Goal: Task Accomplishment & Management: Use online tool/utility

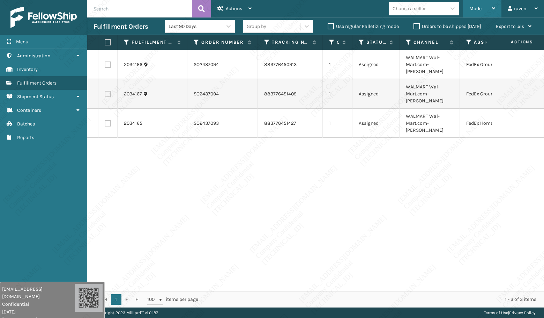
click at [489, 8] on div "Mode" at bounding box center [483, 8] width 26 height 17
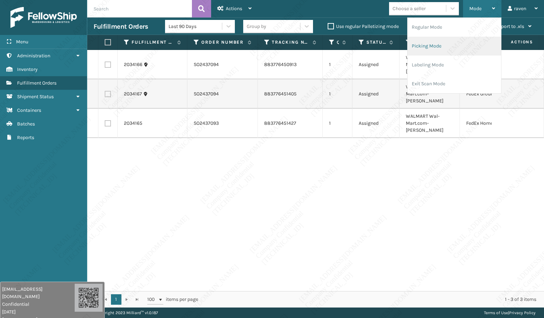
click at [459, 46] on li "Picking Mode" at bounding box center [455, 46] width 94 height 19
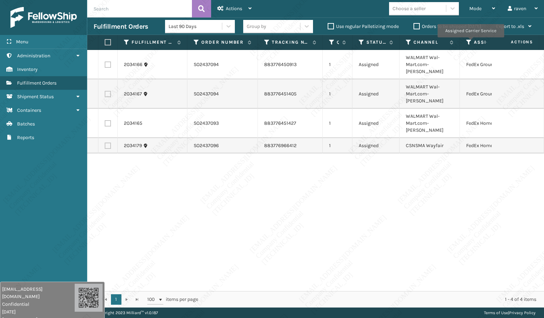
click at [470, 40] on icon at bounding box center [469, 42] width 6 height 6
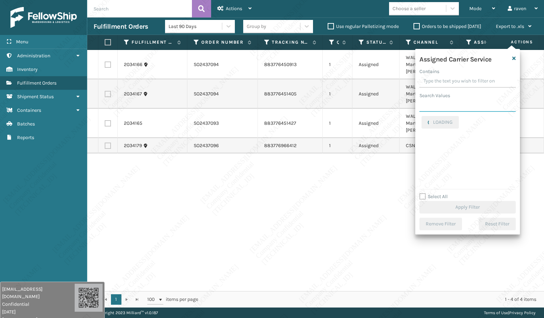
click at [456, 105] on input "Search Values" at bounding box center [468, 105] width 96 height 13
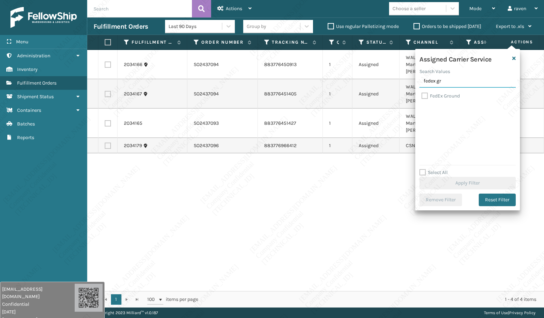
type input "fedex gr"
click at [451, 98] on label "FedEx Ground" at bounding box center [441, 96] width 38 height 6
click at [422, 96] on input "FedEx Ground" at bounding box center [422, 94] width 0 height 5
checkbox input "true"
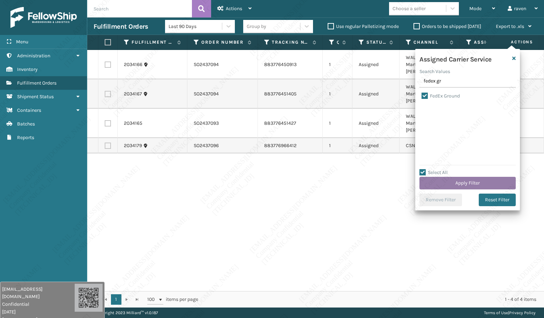
click at [474, 179] on button "Apply Filter" at bounding box center [468, 183] width 96 height 13
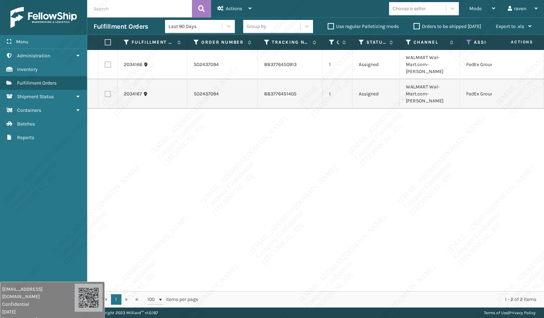
click at [109, 43] on label at bounding box center [107, 42] width 4 height 6
click at [105, 43] on input "checkbox" at bounding box center [105, 42] width 0 height 5
checkbox input "true"
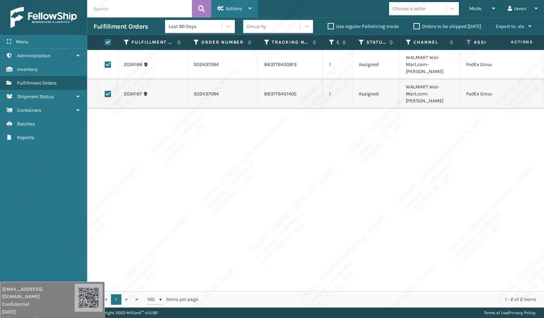
click at [232, 11] on span "Actions" at bounding box center [234, 9] width 16 height 6
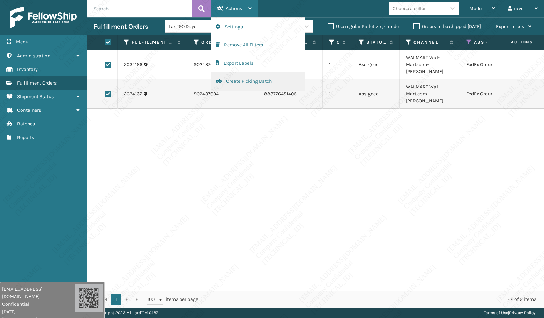
click at [244, 83] on button "Create Picking Batch" at bounding box center [259, 81] width 94 height 18
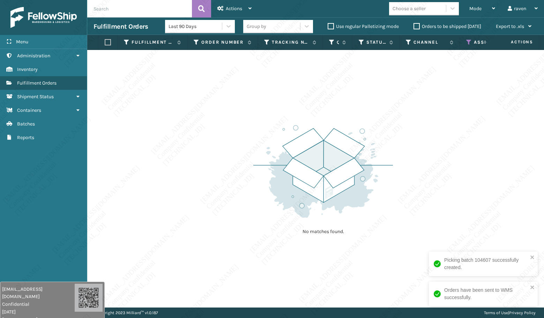
click at [471, 40] on icon at bounding box center [469, 42] width 6 height 6
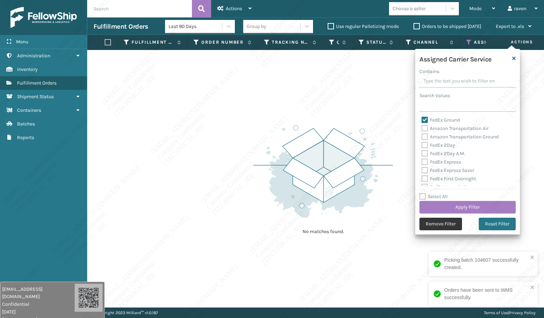
click at [447, 218] on button "Remove Filter" at bounding box center [441, 224] width 43 height 13
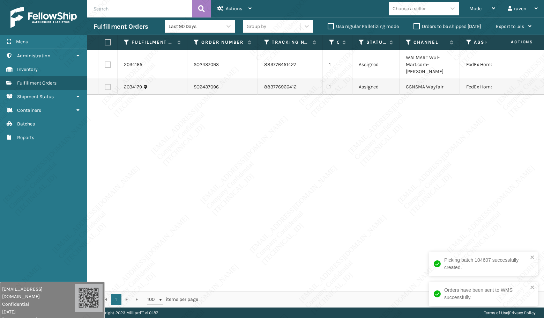
click at [109, 43] on label at bounding box center [107, 42] width 4 height 6
click at [105, 43] on input "checkbox" at bounding box center [105, 42] width 0 height 5
checkbox input "true"
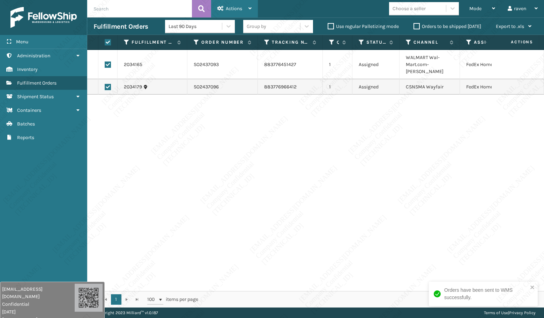
click at [233, 8] on span "Actions" at bounding box center [234, 9] width 16 height 6
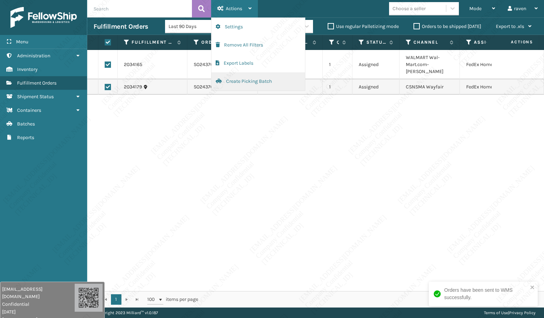
click at [230, 82] on button "Create Picking Batch" at bounding box center [259, 81] width 94 height 18
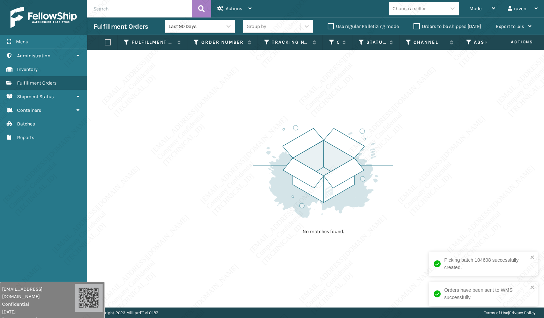
click at [126, 7] on input "text" at bounding box center [139, 8] width 105 height 17
click at [475, 8] on span "Mode" at bounding box center [476, 9] width 12 height 6
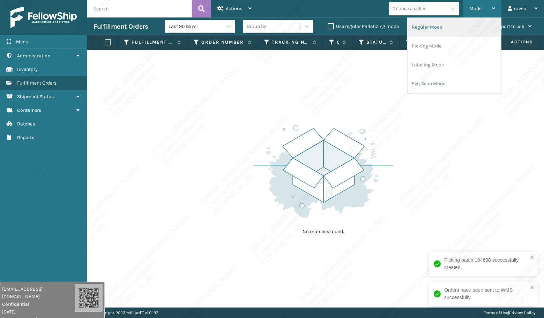
click at [451, 34] on li "Regular Mode" at bounding box center [455, 27] width 94 height 19
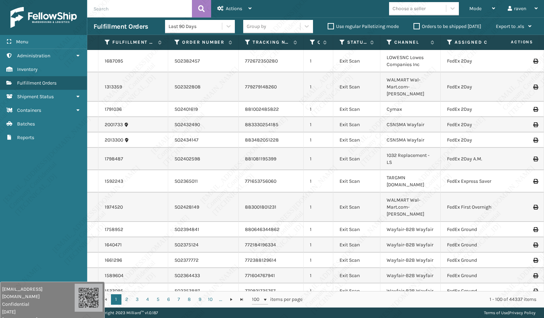
drag, startPoint x: 93, startPoint y: 0, endPoint x: 88, endPoint y: 53, distance: 53.3
click at [44, 161] on div "Menu Administration Inventory Fulfillment Orders Shipment Status Containers Bat…" at bounding box center [43, 159] width 87 height 318
click at [126, 8] on input "text" at bounding box center [139, 8] width 105 height 17
paste input "SO2359236"
type input "SO2359236"
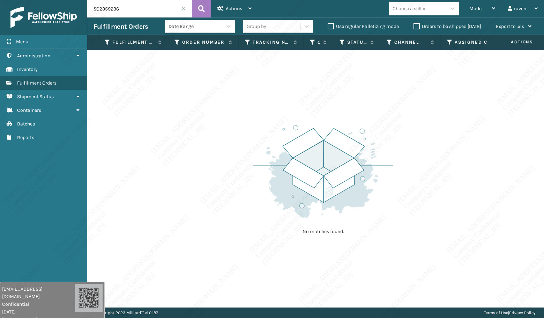
drag, startPoint x: 243, startPoint y: 150, endPoint x: 248, endPoint y: 150, distance: 4.9
click at [248, 150] on div "No matches found." at bounding box center [315, 178] width 457 height 257
click at [180, 9] on input "SO2359236" at bounding box center [139, 8] width 105 height 17
click at [185, 7] on span at bounding box center [184, 9] width 4 height 4
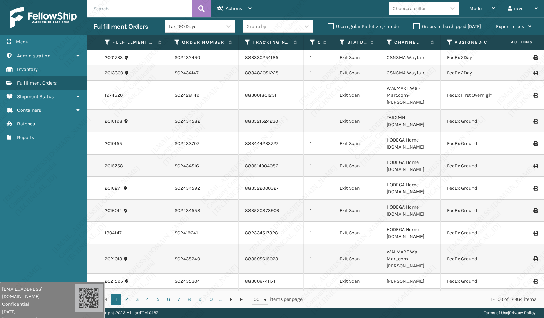
click at [480, 10] on span "Mode" at bounding box center [476, 9] width 12 height 6
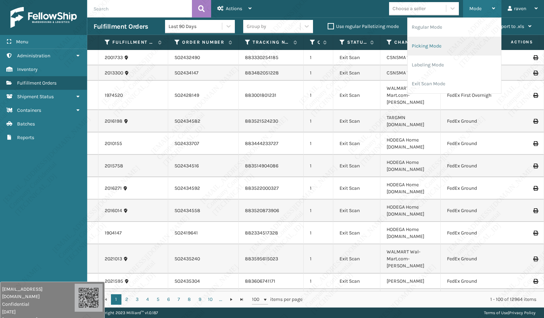
click at [465, 45] on li "Picking Mode" at bounding box center [455, 46] width 94 height 19
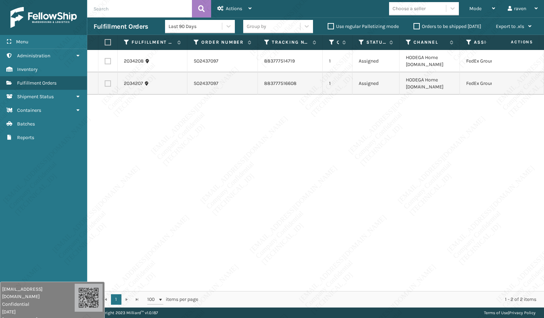
click at [484, 130] on div "2034208 SO2437097 883777514719 1 Assigned HODEGA Home [DOMAIN_NAME] FedEx Groun…" at bounding box center [315, 170] width 457 height 241
click at [109, 43] on label at bounding box center [107, 42] width 4 height 6
click at [105, 43] on input "checkbox" at bounding box center [105, 42] width 0 height 5
checkbox input "true"
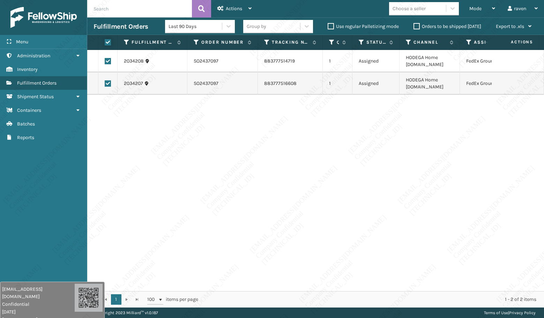
checkbox input "true"
click at [239, 6] on span "Actions" at bounding box center [234, 9] width 16 height 6
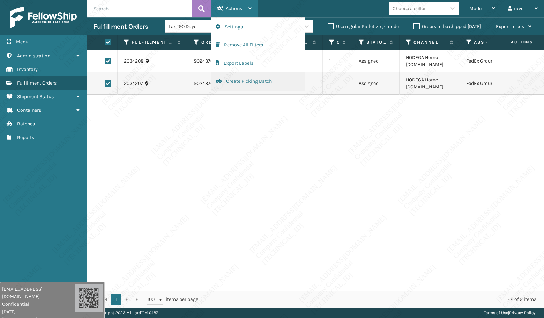
click at [226, 80] on button "Create Picking Batch" at bounding box center [259, 81] width 94 height 18
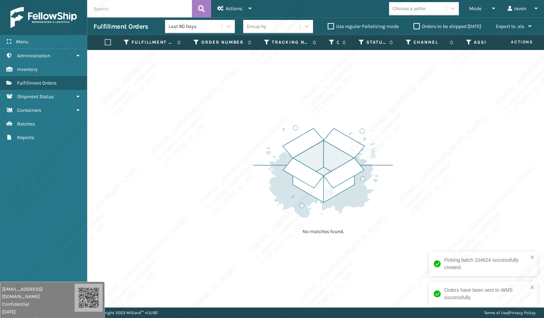
click at [228, 152] on div "No matches found." at bounding box center [315, 178] width 457 height 257
click at [182, 141] on div "No matches found." at bounding box center [315, 178] width 457 height 257
click at [209, 143] on div "No matches found." at bounding box center [315, 178] width 457 height 257
click at [209, 142] on div "No matches found." at bounding box center [315, 178] width 457 height 257
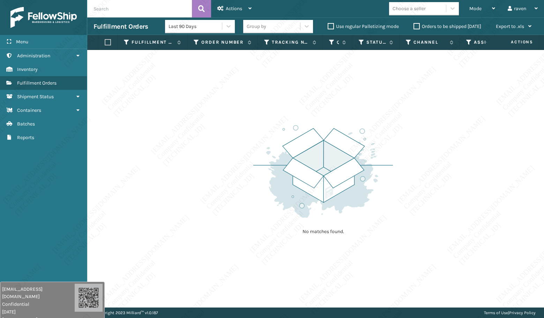
click at [210, 142] on div "No matches found." at bounding box center [315, 178] width 457 height 257
click at [209, 142] on div "No matches found." at bounding box center [315, 178] width 457 height 257
click at [211, 142] on div "No matches found." at bounding box center [315, 178] width 457 height 257
click at [211, 143] on div "No matches found." at bounding box center [315, 178] width 457 height 257
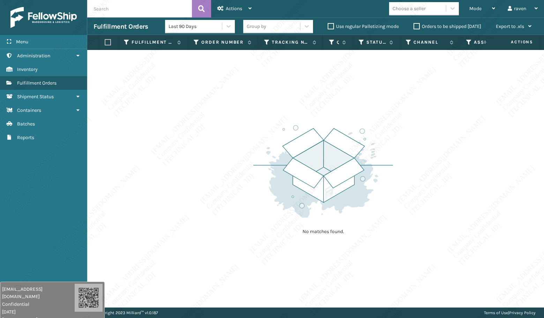
click at [211, 144] on div "No matches found." at bounding box center [315, 178] width 457 height 257
click at [212, 145] on div "No matches found." at bounding box center [315, 178] width 457 height 257
drag, startPoint x: 212, startPoint y: 145, endPoint x: 206, endPoint y: 146, distance: 5.8
click at [209, 145] on div "No matches found." at bounding box center [315, 178] width 457 height 257
click at [206, 146] on div "No matches found." at bounding box center [315, 178] width 457 height 257
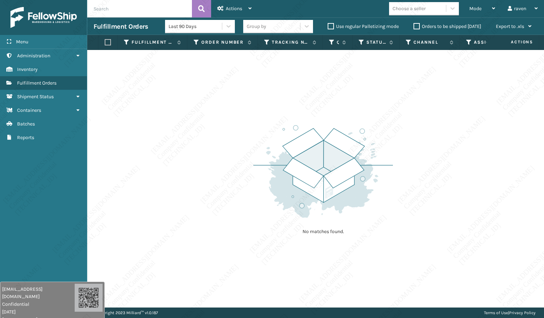
click at [235, 150] on div "No matches found." at bounding box center [315, 178] width 457 height 257
click at [236, 150] on div "No matches found." at bounding box center [315, 178] width 457 height 257
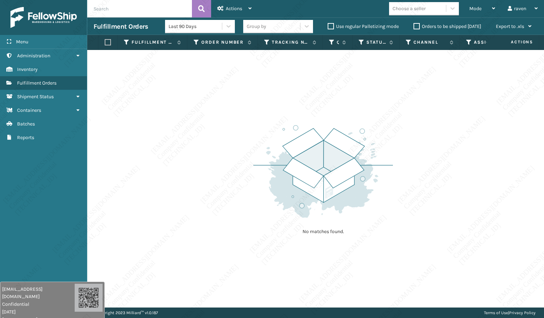
click at [264, 118] on div "No matches found." at bounding box center [323, 179] width 140 height 129
click at [266, 120] on div "No matches found." at bounding box center [323, 179] width 140 height 129
click at [267, 121] on div "No matches found." at bounding box center [323, 179] width 140 height 129
click at [269, 123] on div "No matches found." at bounding box center [323, 179] width 140 height 129
click at [272, 130] on img at bounding box center [323, 171] width 140 height 97
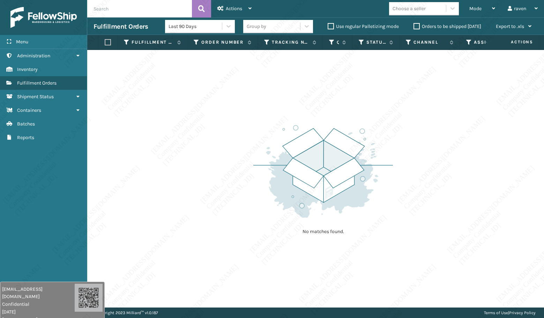
click at [273, 130] on img at bounding box center [323, 171] width 140 height 97
click at [273, 131] on img at bounding box center [323, 171] width 140 height 97
click at [478, 8] on span "Mode" at bounding box center [476, 9] width 12 height 6
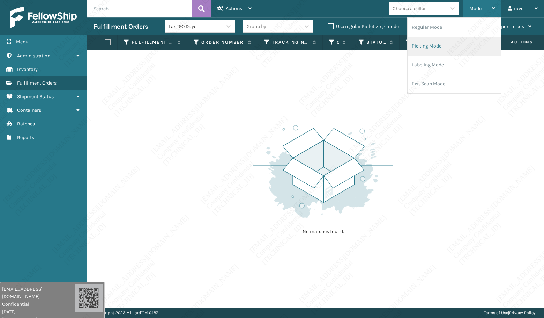
click at [452, 42] on li "Picking Mode" at bounding box center [455, 46] width 94 height 19
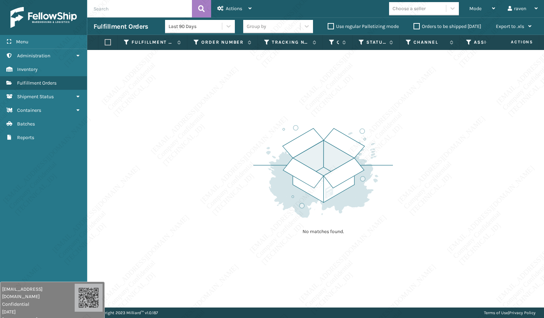
click at [418, 171] on div "No matches found." at bounding box center [315, 178] width 457 height 257
drag, startPoint x: 419, startPoint y: 172, endPoint x: 422, endPoint y: 177, distance: 5.5
click at [422, 177] on div "No matches found." at bounding box center [315, 178] width 457 height 257
click at [422, 178] on div "No matches found." at bounding box center [315, 178] width 457 height 257
click at [421, 181] on div "No matches found." at bounding box center [315, 178] width 457 height 257
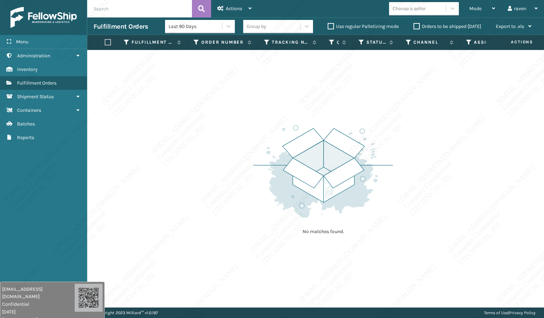
click at [418, 159] on div "No matches found." at bounding box center [315, 178] width 457 height 257
click at [484, 13] on div "Mode" at bounding box center [483, 8] width 26 height 17
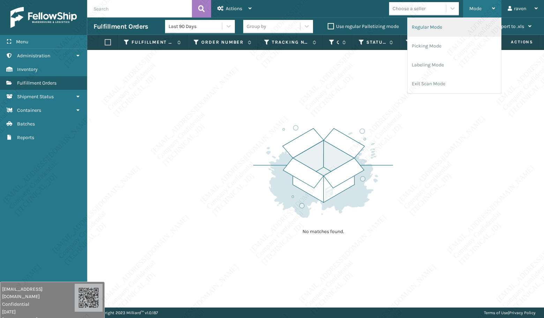
click at [451, 27] on li "Regular Mode" at bounding box center [455, 27] width 94 height 19
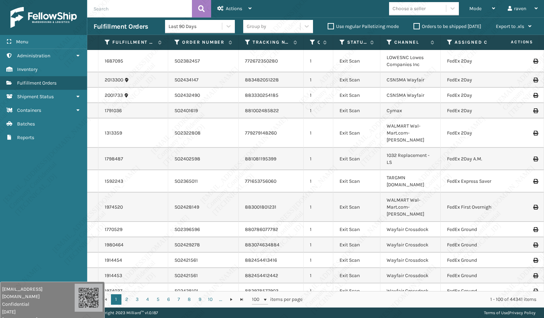
click at [143, 8] on input "text" at bounding box center [139, 8] width 105 height 17
paste input "SO2437099"
type input "SO2437099"
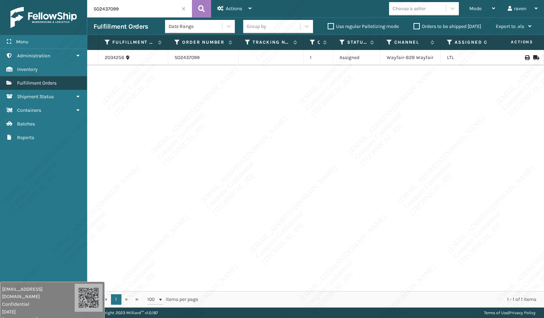
click at [32, 82] on span "Fulfillment Orders" at bounding box center [36, 83] width 39 height 6
click at [485, 5] on div "Mode" at bounding box center [483, 8] width 26 height 17
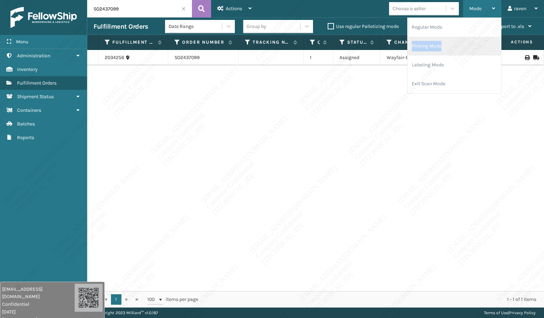
drag, startPoint x: 458, startPoint y: 31, endPoint x: 452, endPoint y: 50, distance: 20.2
click at [452, 50] on ul "Regular Mode Picking Mode Labeling Mode Exit Scan Mode" at bounding box center [455, 55] width 94 height 75
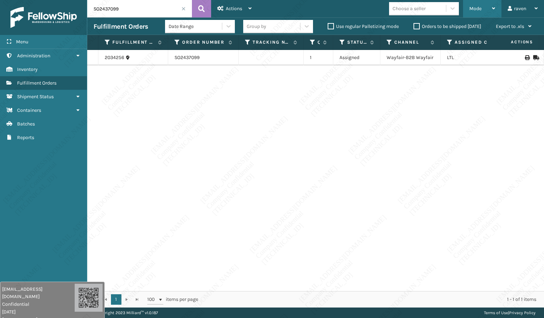
click at [452, 50] on div "SO2437099 Actions Settings Remove All Filters Export Labels Bulk Print Close Ou…" at bounding box center [315, 153] width 457 height 307
click at [480, 4] on div "Mode" at bounding box center [483, 8] width 26 height 17
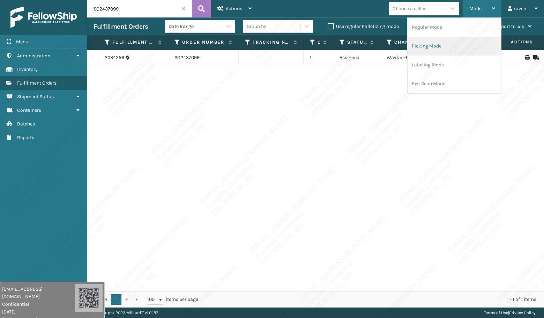
click at [448, 44] on li "Picking Mode" at bounding box center [455, 46] width 94 height 19
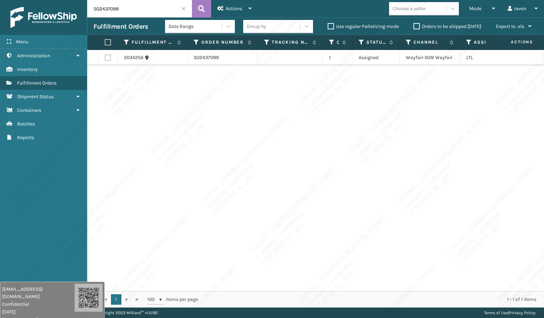
click at [184, 7] on span at bounding box center [184, 9] width 4 height 4
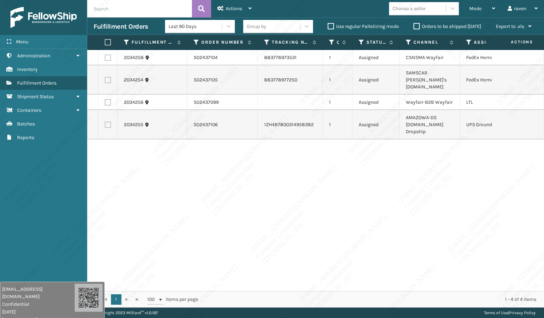
drag, startPoint x: 108, startPoint y: 54, endPoint x: 106, endPoint y: 62, distance: 7.9
click at [108, 55] on td at bounding box center [107, 57] width 19 height 15
click at [107, 57] on label at bounding box center [108, 57] width 6 height 6
click at [105, 57] on input "checkbox" at bounding box center [105, 56] width 0 height 5
checkbox input "true"
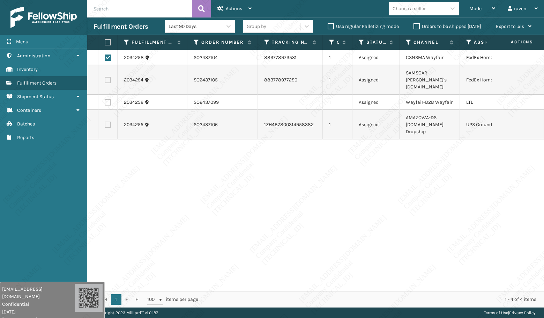
click at [105, 77] on label at bounding box center [108, 80] width 6 height 6
click at [105, 77] on input "checkbox" at bounding box center [105, 79] width 0 height 5
checkbox input "true"
drag, startPoint x: 234, startPoint y: 6, endPoint x: 234, endPoint y: 36, distance: 29.3
click at [234, 6] on span "Actions" at bounding box center [234, 9] width 16 height 6
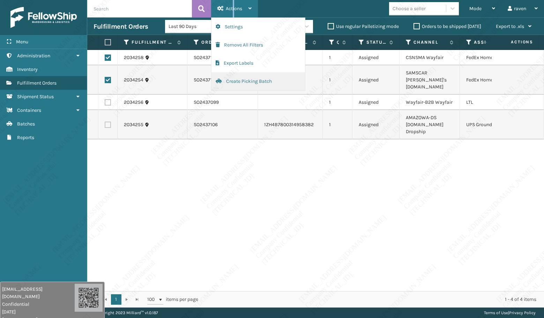
click at [232, 80] on button "Create Picking Batch" at bounding box center [259, 81] width 94 height 18
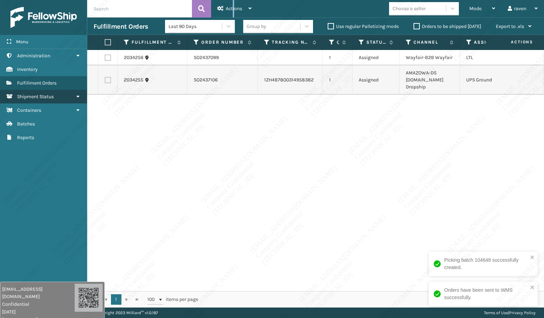
click at [32, 98] on span "Shipment Status" at bounding box center [35, 97] width 37 height 6
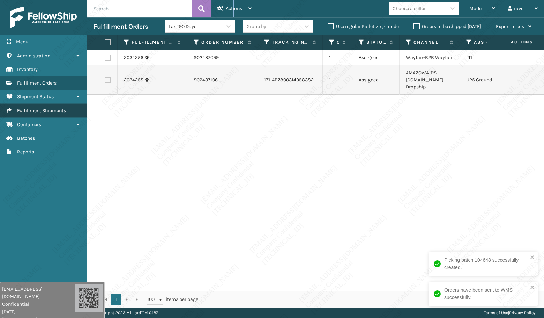
click at [32, 112] on span "Fulfillment Shipments" at bounding box center [41, 111] width 49 height 6
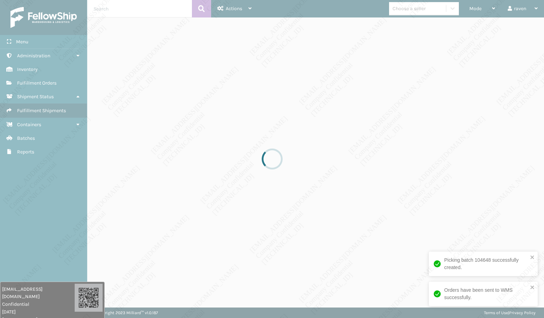
click at [38, 141] on div at bounding box center [272, 159] width 544 height 318
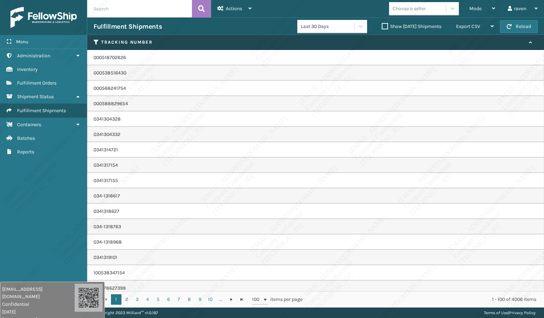
click at [36, 140] on link "Batches" at bounding box center [43, 138] width 87 height 14
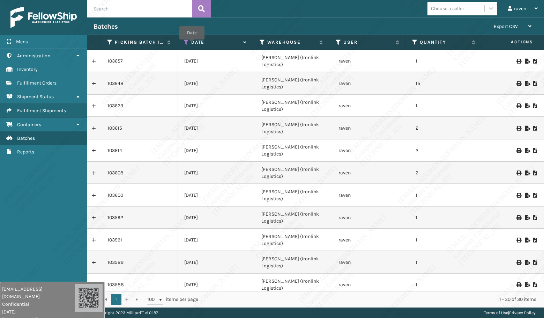
click at [184, 42] on icon at bounding box center [187, 42] width 6 height 6
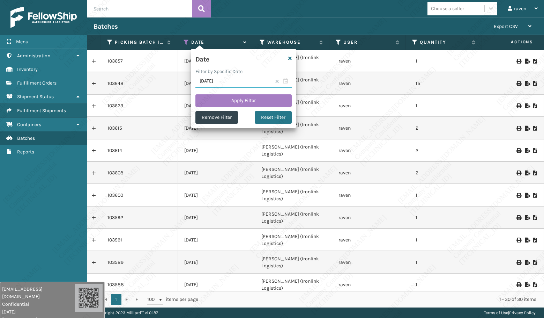
click at [289, 80] on input "[DATE]" at bounding box center [244, 81] width 96 height 13
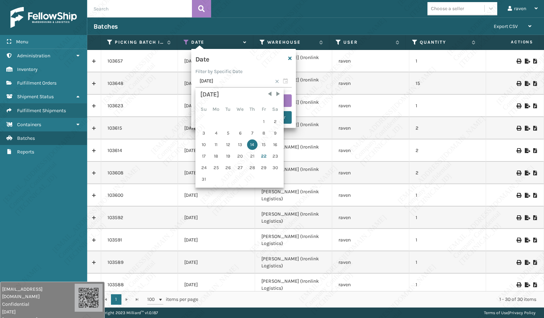
click at [262, 155] on div "22" at bounding box center [264, 156] width 10 height 10
type input "[DATE]"
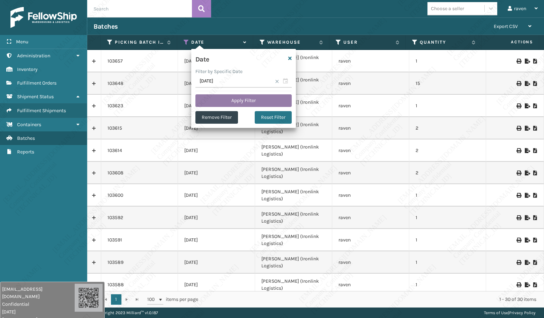
click at [260, 97] on button "Apply Filter" at bounding box center [244, 100] width 96 height 13
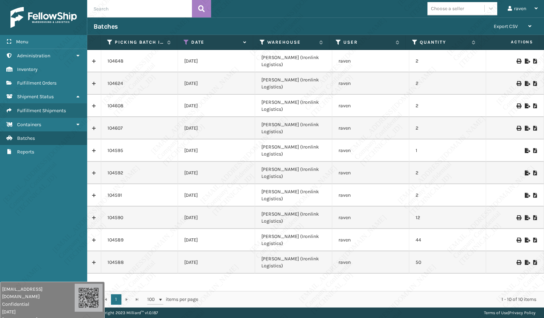
click at [410, 59] on td "2" at bounding box center [448, 61] width 77 height 22
click at [525, 59] on icon at bounding box center [527, 61] width 4 height 5
click at [45, 83] on span "Fulfillment Orders" at bounding box center [36, 83] width 39 height 6
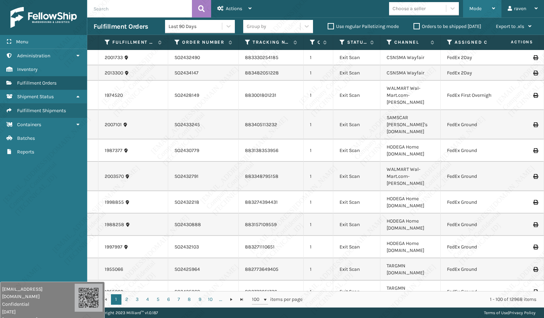
click at [472, 6] on span "Mode" at bounding box center [476, 9] width 12 height 6
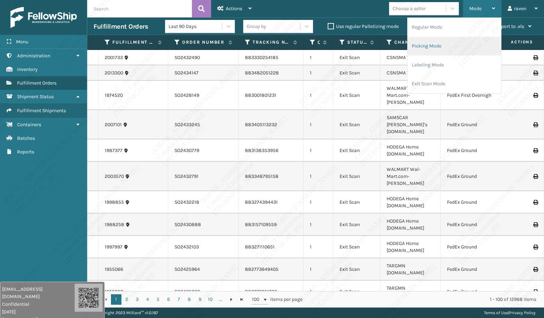
click at [438, 48] on li "Picking Mode" at bounding box center [455, 46] width 94 height 19
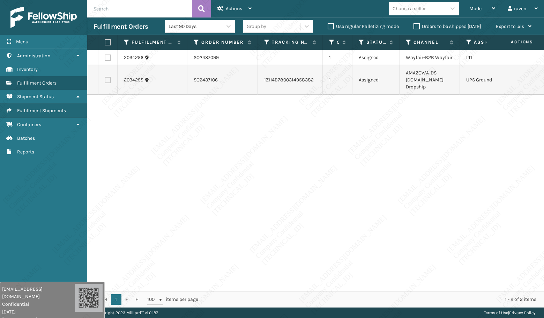
click at [110, 79] on label at bounding box center [108, 80] width 6 height 6
click at [105, 79] on input "checkbox" at bounding box center [105, 79] width 0 height 5
checkbox input "true"
click at [233, 8] on span "Actions" at bounding box center [234, 9] width 16 height 6
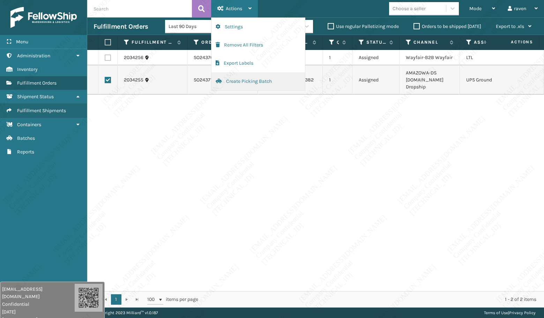
click at [240, 80] on button "Create Picking Batch" at bounding box center [259, 81] width 94 height 18
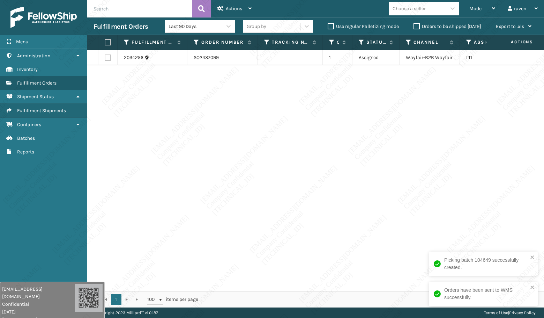
click at [108, 42] on label at bounding box center [107, 42] width 4 height 6
click at [105, 42] on input "checkbox" at bounding box center [105, 42] width 0 height 5
checkbox input "true"
click at [220, 8] on icon at bounding box center [221, 8] width 6 height 5
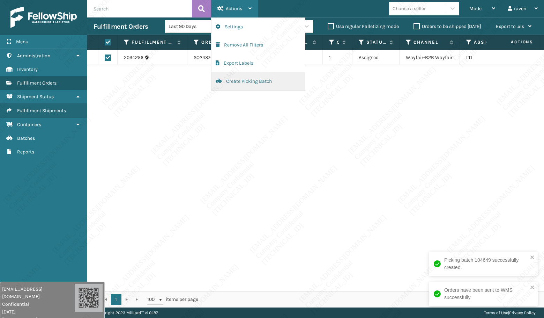
click at [257, 78] on button "Create Picking Batch" at bounding box center [259, 81] width 94 height 18
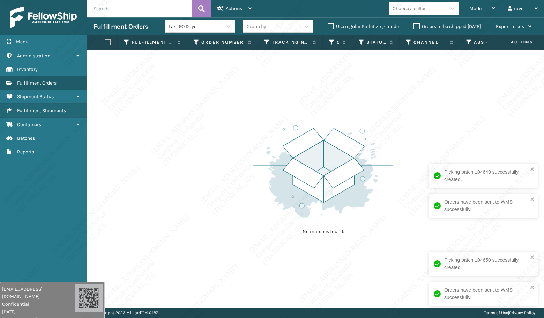
click at [202, 102] on div "No matches found." at bounding box center [315, 178] width 457 height 257
click at [479, 10] on span "Mode" at bounding box center [476, 9] width 12 height 6
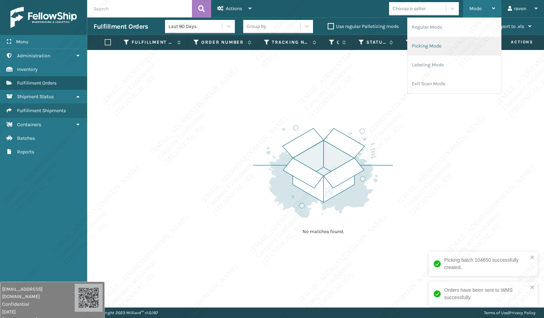
click at [463, 43] on li "Picking Mode" at bounding box center [455, 46] width 94 height 19
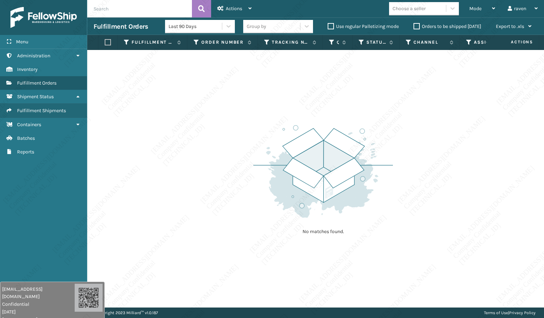
click at [464, 100] on div "No matches found." at bounding box center [315, 178] width 457 height 257
click at [462, 103] on div "No matches found." at bounding box center [315, 178] width 457 height 257
click at [494, 158] on div "No matches found." at bounding box center [315, 178] width 457 height 257
click at [495, 161] on div "No matches found." at bounding box center [315, 178] width 457 height 257
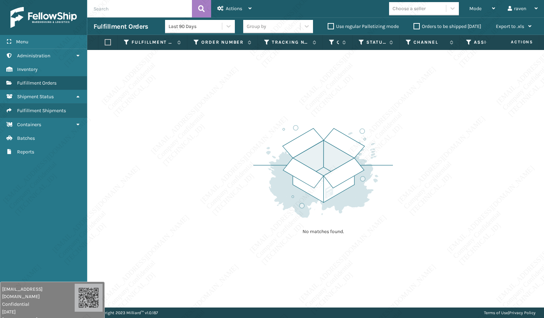
click at [474, 115] on div "No matches found." at bounding box center [315, 178] width 457 height 257
click at [475, 114] on div "No matches found." at bounding box center [315, 178] width 457 height 257
click at [475, 111] on div "No matches found." at bounding box center [315, 178] width 457 height 257
click at [468, 108] on div "No matches found." at bounding box center [315, 178] width 457 height 257
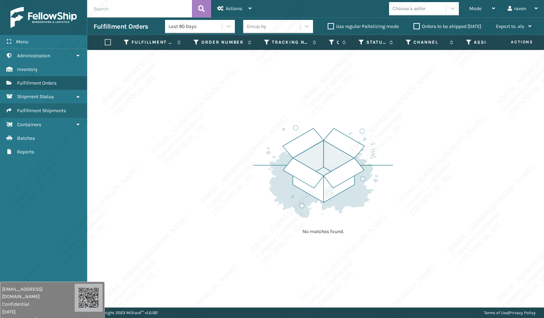
click at [468, 108] on div "No matches found." at bounding box center [315, 178] width 457 height 257
click at [468, 107] on div "No matches found." at bounding box center [315, 178] width 457 height 257
click at [468, 104] on div "No matches found." at bounding box center [315, 178] width 457 height 257
click at [470, 100] on div "No matches found." at bounding box center [315, 178] width 457 height 257
click at [461, 75] on div "No matches found." at bounding box center [315, 178] width 457 height 257
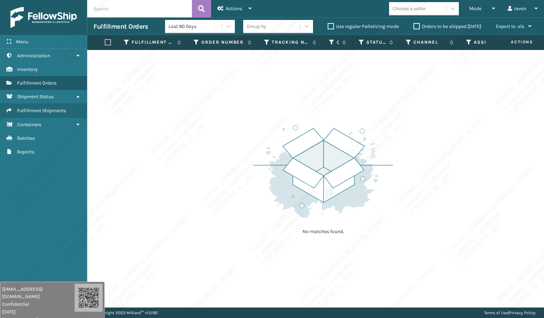
click at [457, 68] on div "No matches found." at bounding box center [315, 178] width 457 height 257
click at [448, 60] on div "No matches found." at bounding box center [315, 178] width 457 height 257
click at [427, 27] on label "Orders to be shipped [DATE]" at bounding box center [448, 26] width 68 height 6
click at [414, 27] on input "Orders to be shipped [DATE]" at bounding box center [414, 24] width 0 height 5
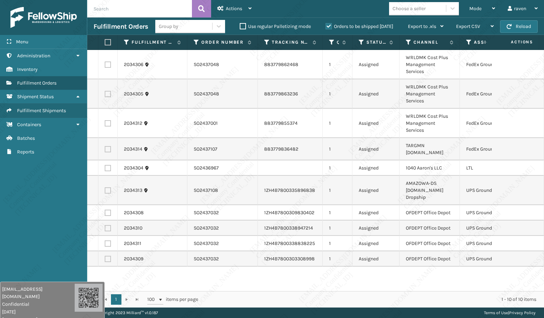
click at [129, 0] on html "[EMAIL_ADDRESS][DOMAIN_NAME] Confidential [DATE] [TECHNICAL_ID] [EMAIL_ADDRESS]…" at bounding box center [272, 159] width 544 height 318
click at [478, 5] on div "Mode" at bounding box center [483, 8] width 26 height 17
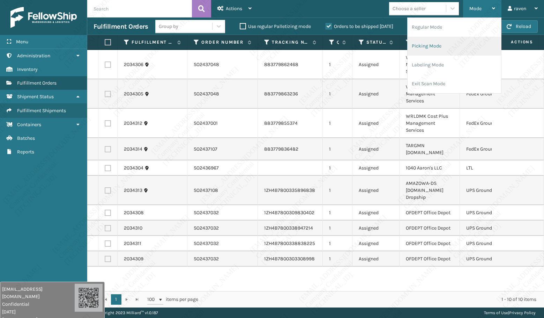
click at [454, 42] on li "Picking Mode" at bounding box center [455, 46] width 94 height 19
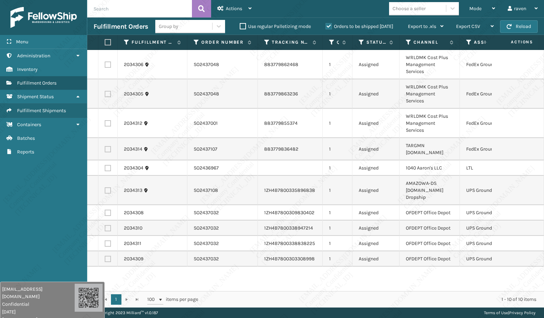
click at [467, 38] on th "Assigned Carrier Service" at bounding box center [493, 42] width 67 height 15
click at [470, 44] on icon at bounding box center [469, 42] width 6 height 6
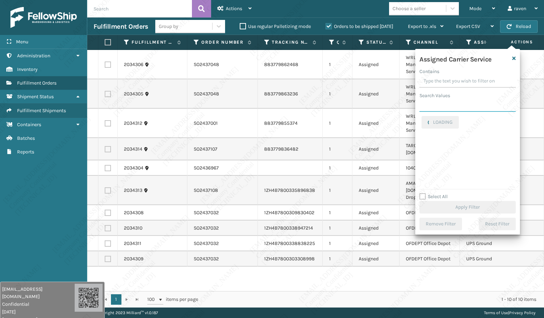
click at [446, 109] on input "Search Values" at bounding box center [468, 105] width 96 height 13
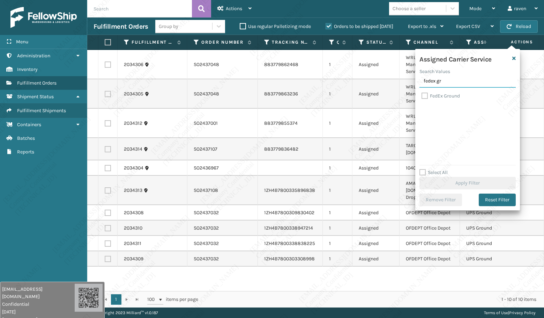
type input "fedex gr"
click at [444, 96] on label "FedEx Ground" at bounding box center [441, 96] width 38 height 6
click at [422, 96] on input "FedEx Ground" at bounding box center [422, 94] width 0 height 5
checkbox input "true"
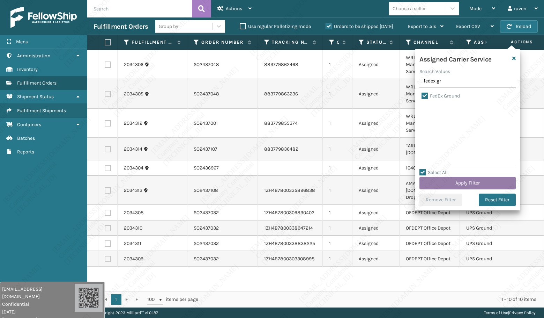
click at [473, 183] on button "Apply Filter" at bounding box center [468, 183] width 96 height 13
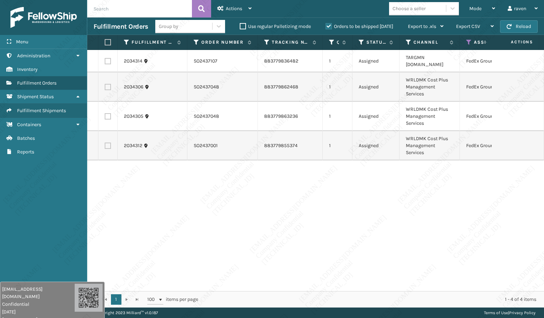
click at [106, 40] on label at bounding box center [107, 42] width 4 height 6
click at [105, 40] on input "checkbox" at bounding box center [105, 42] width 0 height 5
checkbox input "true"
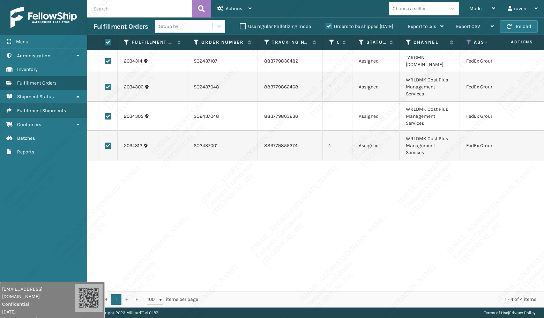
checkbox input "true"
click at [228, 11] on span "Actions" at bounding box center [234, 9] width 16 height 6
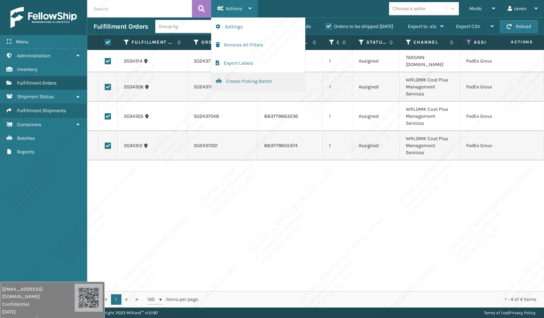
click at [229, 83] on button "Create Picking Batch" at bounding box center [259, 81] width 94 height 18
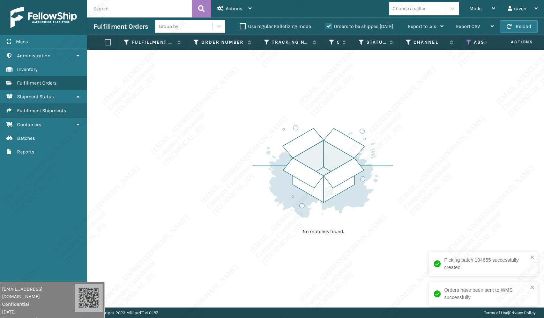
click at [466, 42] on th "Assigned Carrier Service" at bounding box center [493, 42] width 67 height 15
click at [467, 40] on icon at bounding box center [469, 42] width 6 height 6
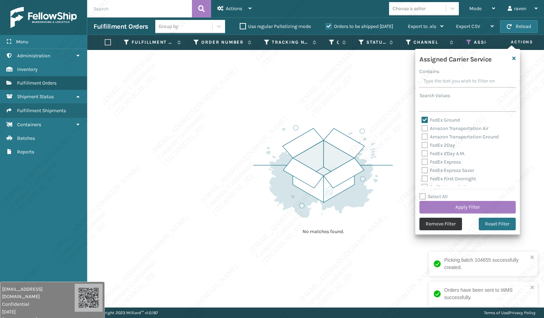
click at [439, 224] on button "Remove Filter" at bounding box center [441, 224] width 43 height 13
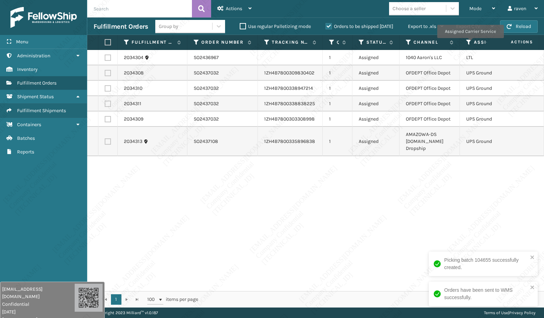
click at [470, 42] on icon at bounding box center [469, 42] width 6 height 6
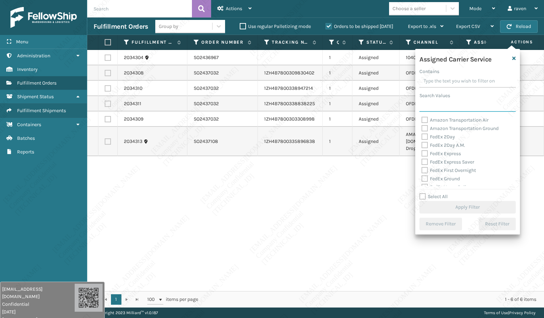
click at [450, 106] on input "Search Values" at bounding box center [468, 105] width 96 height 13
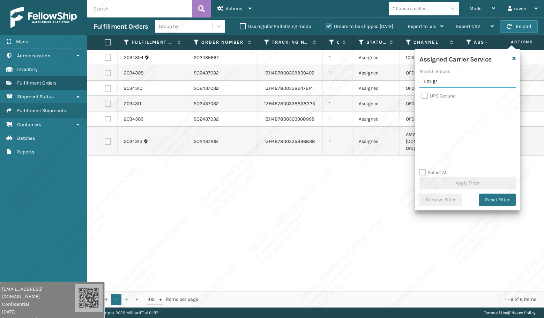
type input "ups gr"
click at [449, 94] on label "UPS Ground" at bounding box center [439, 96] width 34 height 6
click at [422, 94] on input "UPS Ground" at bounding box center [422, 94] width 0 height 5
checkbox input "true"
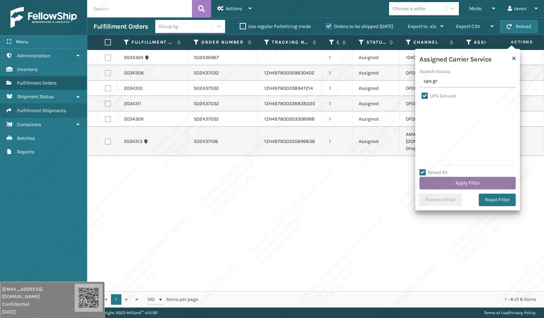
click at [468, 183] on button "Apply Filter" at bounding box center [468, 183] width 96 height 13
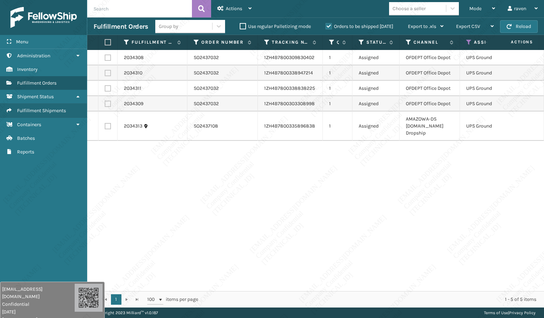
click at [107, 41] on label at bounding box center [107, 42] width 4 height 6
click at [105, 41] on input "checkbox" at bounding box center [105, 42] width 0 height 5
checkbox input "true"
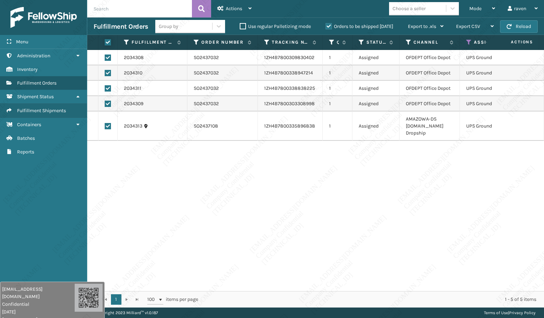
checkbox input "true"
click at [238, 10] on span "Actions" at bounding box center [234, 9] width 16 height 6
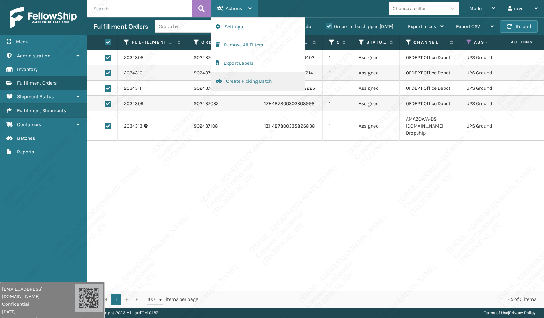
click at [241, 81] on button "Create Picking Batch" at bounding box center [259, 81] width 94 height 18
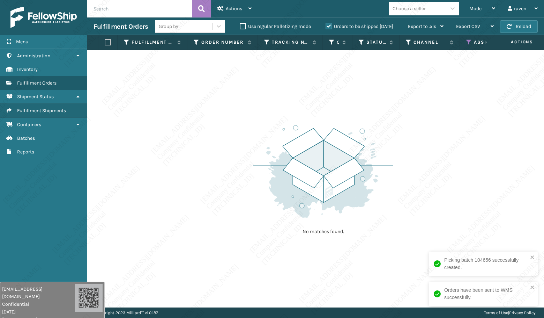
click at [471, 43] on icon at bounding box center [469, 42] width 6 height 6
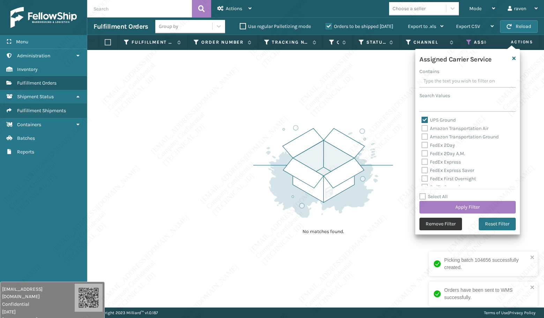
click at [442, 218] on button "Remove Filter" at bounding box center [441, 224] width 43 height 13
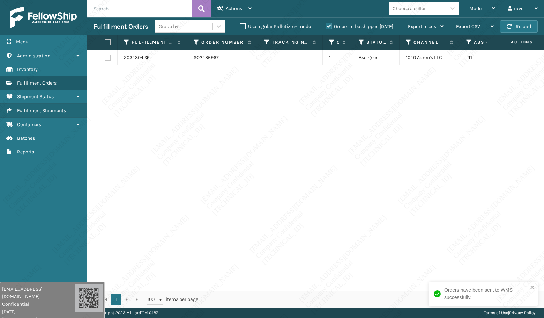
click at [108, 39] on label at bounding box center [107, 42] width 4 height 6
click at [105, 40] on input "checkbox" at bounding box center [105, 42] width 0 height 5
checkbox input "true"
click at [234, 5] on div "Actions" at bounding box center [235, 8] width 34 height 17
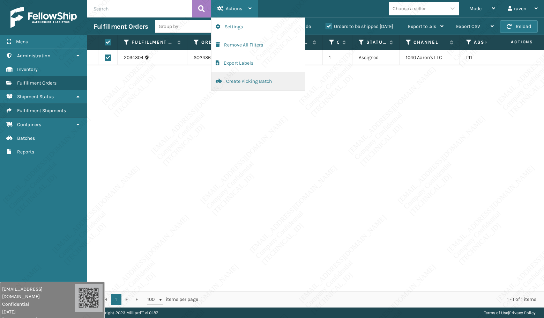
click at [247, 86] on button "Create Picking Batch" at bounding box center [259, 81] width 94 height 18
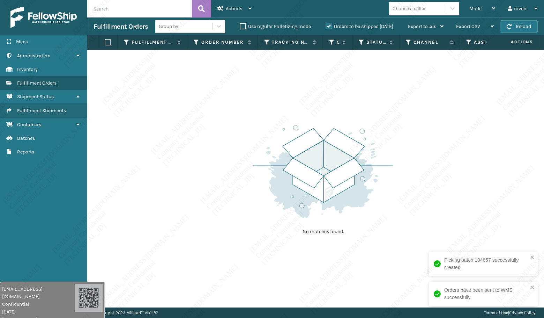
drag, startPoint x: 521, startPoint y: 230, endPoint x: 524, endPoint y: 240, distance: 10.5
click at [521, 230] on div "No matches found." at bounding box center [315, 178] width 457 height 257
click at [533, 259] on icon "close" at bounding box center [532, 257] width 5 height 6
click at [535, 286] on icon "close" at bounding box center [532, 287] width 5 height 6
click at [397, 263] on div "No matches found." at bounding box center [315, 178] width 457 height 257
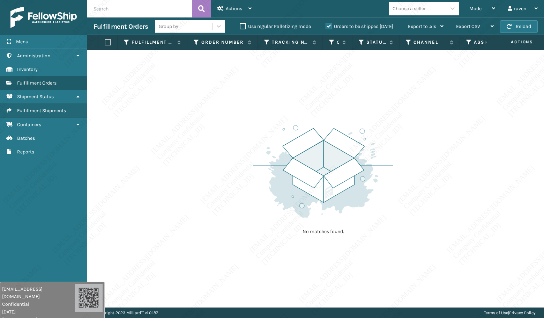
click at [392, 171] on img at bounding box center [323, 171] width 140 height 97
click at [413, 170] on div "No matches found." at bounding box center [315, 178] width 457 height 257
click at [291, 151] on img at bounding box center [323, 171] width 140 height 97
click at [472, 12] on div "Mode" at bounding box center [483, 8] width 26 height 17
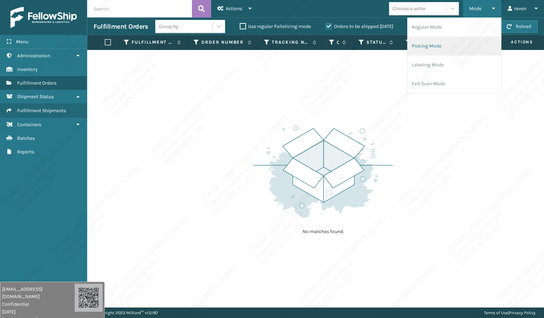
click at [448, 46] on li "Picking Mode" at bounding box center [455, 46] width 94 height 19
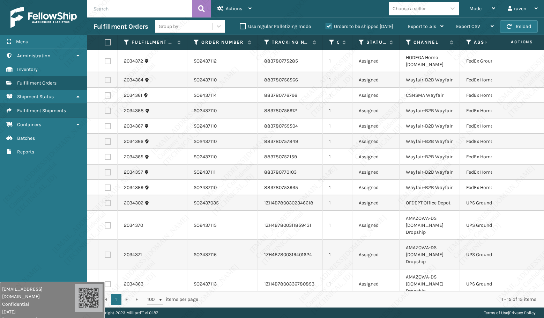
click at [466, 40] on icon at bounding box center [469, 42] width 6 height 6
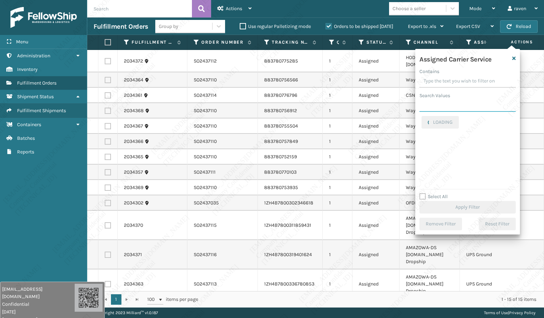
click at [448, 109] on input "Search Values" at bounding box center [468, 105] width 96 height 13
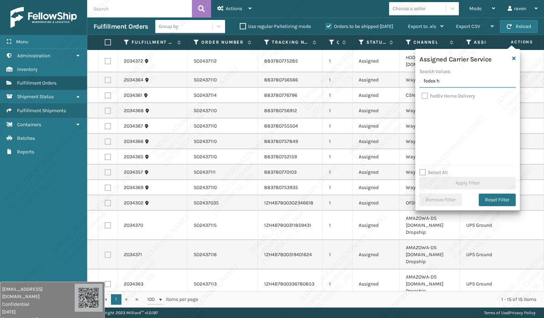
type input "fedex h"
click at [448, 95] on label "FedEx Home Delivery" at bounding box center [449, 96] width 54 height 6
click at [422, 95] on input "FedEx Home Delivery" at bounding box center [422, 94] width 0 height 5
checkbox input "true"
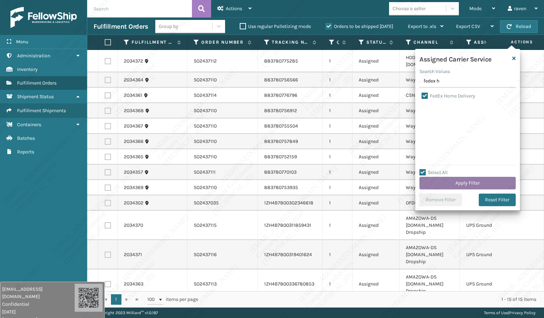
click at [468, 183] on button "Apply Filter" at bounding box center [468, 183] width 96 height 13
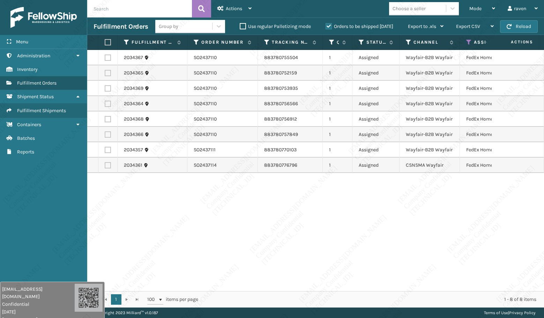
drag, startPoint x: 408, startPoint y: 200, endPoint x: 331, endPoint y: 179, distance: 80.2
click at [407, 200] on div "2034367 SO2437110 883780755504 1 Assigned Wayfair-B2B Wayfair FedEx Home Delive…" at bounding box center [315, 170] width 457 height 241
click at [106, 39] on th at bounding box center [107, 42] width 19 height 15
click at [108, 43] on label at bounding box center [107, 42] width 4 height 6
click at [105, 43] on input "checkbox" at bounding box center [105, 42] width 0 height 5
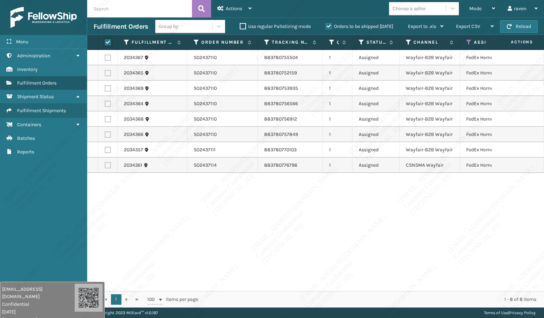
checkbox input "true"
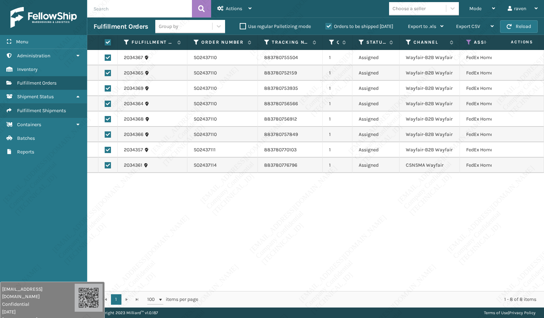
checkbox input "true"
click at [226, 2] on div "Actions" at bounding box center [235, 8] width 34 height 17
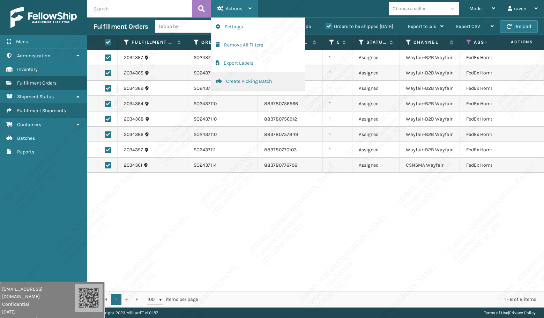
click at [244, 80] on button "Create Picking Batch" at bounding box center [259, 81] width 94 height 18
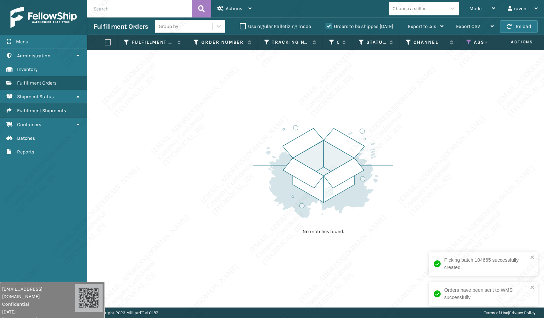
click at [472, 41] on icon at bounding box center [469, 42] width 6 height 6
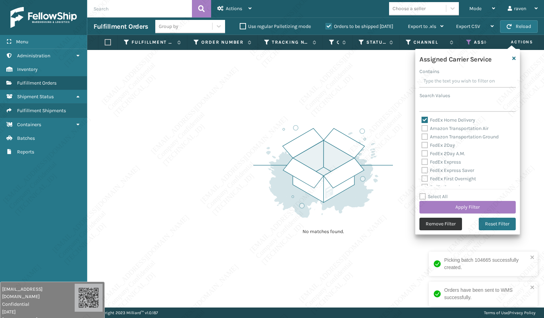
click at [452, 222] on button "Remove Filter" at bounding box center [441, 224] width 43 height 13
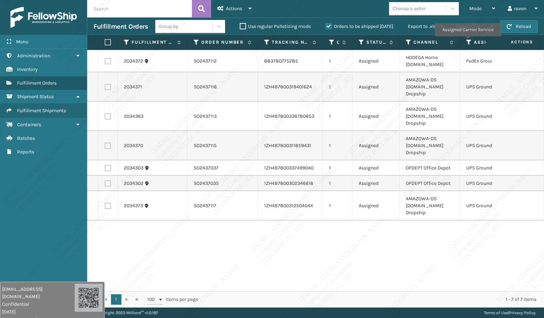
click at [468, 41] on icon at bounding box center [469, 42] width 6 height 6
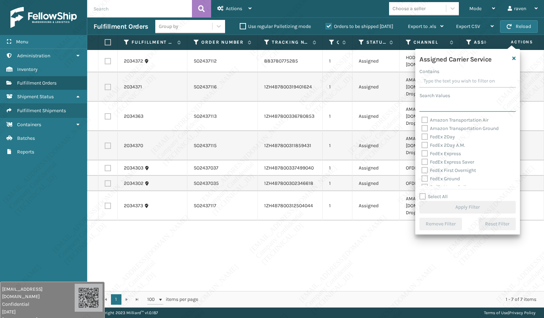
click at [440, 108] on input "Search Values" at bounding box center [468, 105] width 96 height 13
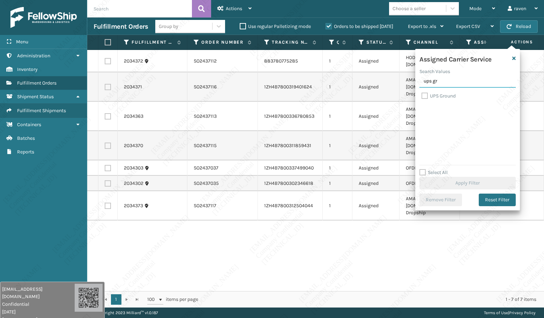
type input "ups gr"
click at [442, 98] on label "UPS Ground" at bounding box center [439, 96] width 34 height 6
click at [422, 96] on input "UPS Ground" at bounding box center [422, 94] width 0 height 5
checkbox input "true"
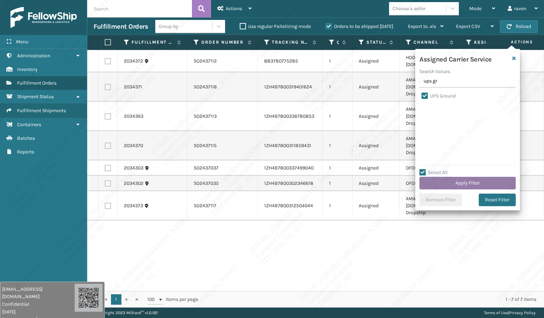
click at [466, 179] on button "Apply Filter" at bounding box center [468, 183] width 96 height 13
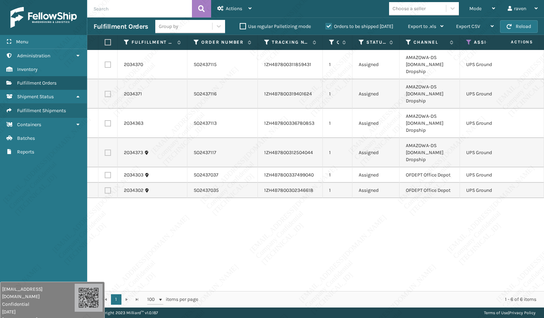
click at [109, 45] on label at bounding box center [107, 42] width 4 height 6
click at [105, 45] on input "checkbox" at bounding box center [105, 42] width 0 height 5
checkbox input "true"
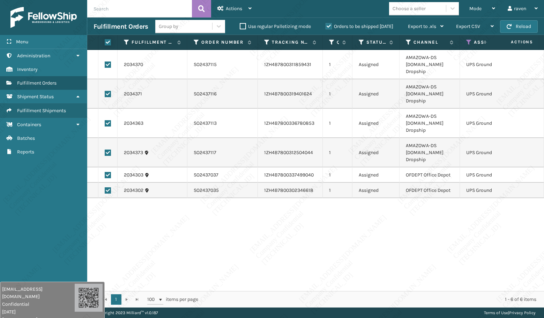
checkbox input "true"
click at [246, 9] on div "Actions" at bounding box center [235, 8] width 34 height 17
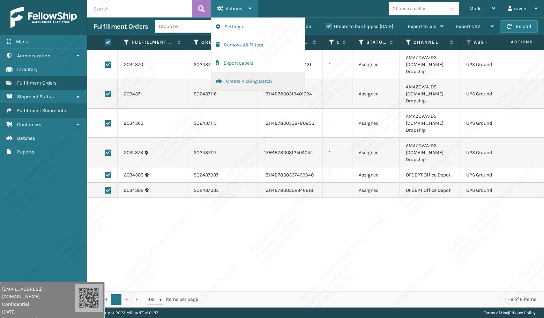
click at [243, 80] on button "Create Picking Batch" at bounding box center [259, 81] width 94 height 18
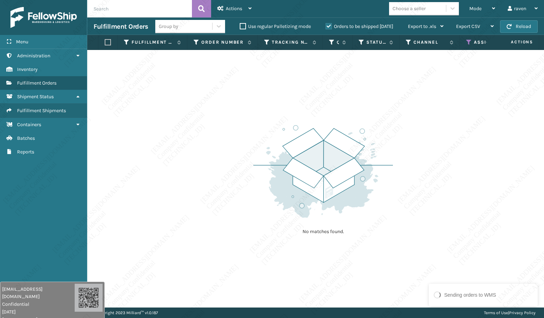
click at [437, 215] on div "No matches found." at bounding box center [315, 178] width 457 height 257
click at [469, 44] on icon at bounding box center [469, 42] width 6 height 6
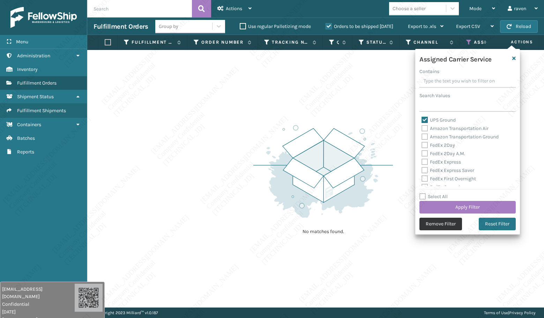
click at [445, 223] on button "Remove Filter" at bounding box center [441, 224] width 43 height 13
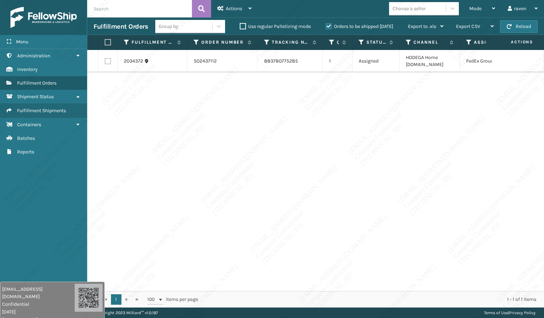
click at [109, 42] on label at bounding box center [107, 42] width 4 height 6
click at [105, 42] on input "checkbox" at bounding box center [105, 42] width 0 height 5
checkbox input "true"
drag, startPoint x: 235, startPoint y: 9, endPoint x: 243, endPoint y: 18, distance: 11.9
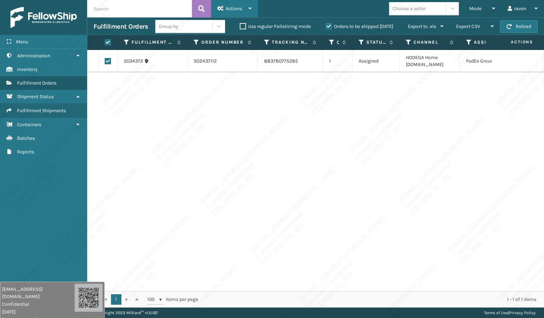
click at [235, 9] on span "Actions" at bounding box center [234, 9] width 16 height 6
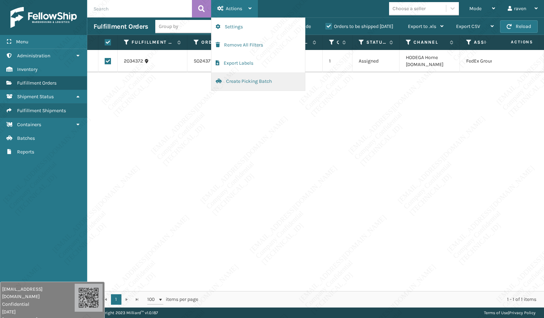
click at [254, 75] on button "Create Picking Batch" at bounding box center [259, 81] width 94 height 18
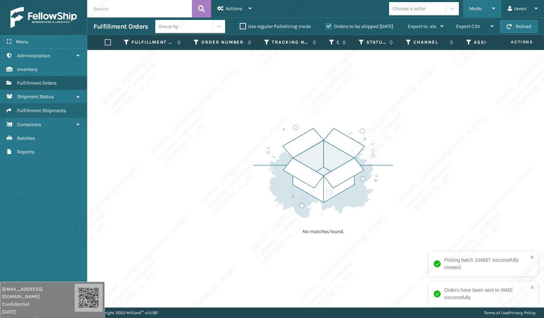
click at [486, 8] on div "Mode" at bounding box center [483, 8] width 26 height 17
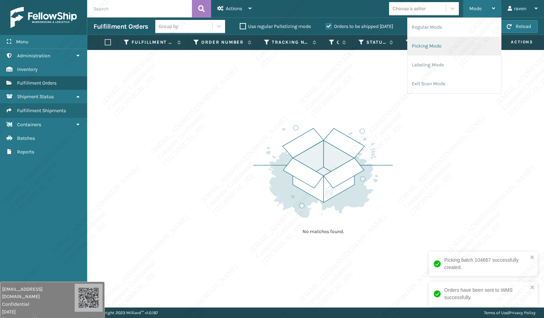
click at [447, 49] on li "Picking Mode" at bounding box center [455, 46] width 94 height 19
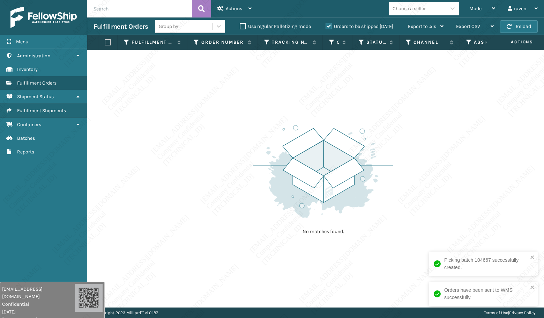
click at [530, 256] on div "Picking batch 104667 successfully created." at bounding box center [481, 263] width 98 height 19
click at [510, 258] on div "No matches found." at bounding box center [315, 178] width 457 height 257
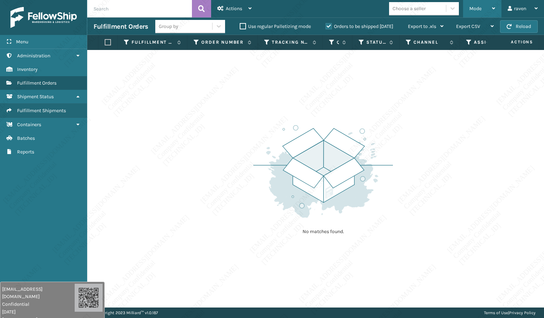
click at [475, 7] on span "Mode" at bounding box center [476, 9] width 12 height 6
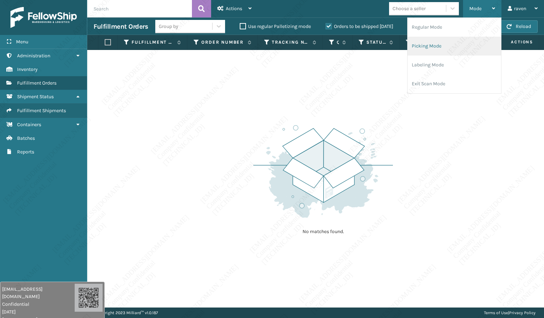
click at [432, 41] on li "Picking Mode" at bounding box center [455, 46] width 94 height 19
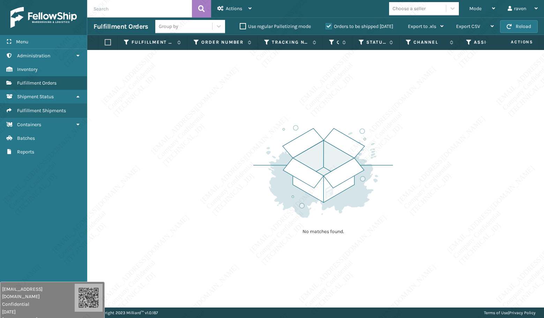
drag, startPoint x: 409, startPoint y: 118, endPoint x: 177, endPoint y: 46, distance: 243.1
click at [407, 118] on div "No matches found." at bounding box center [315, 178] width 457 height 257
click at [476, 14] on div "Mode" at bounding box center [483, 8] width 26 height 17
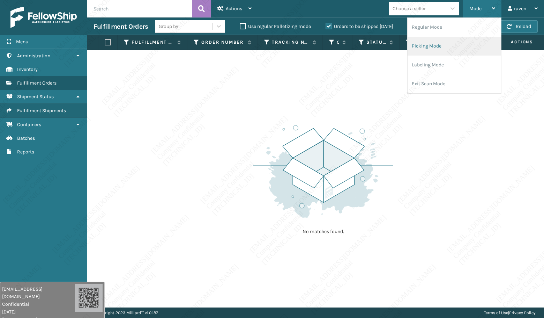
click at [450, 45] on li "Picking Mode" at bounding box center [455, 46] width 94 height 19
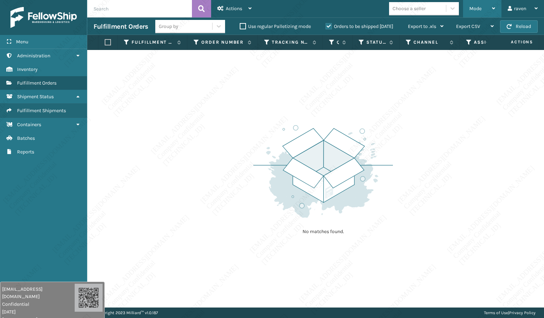
click at [474, 10] on span "Mode" at bounding box center [476, 9] width 12 height 6
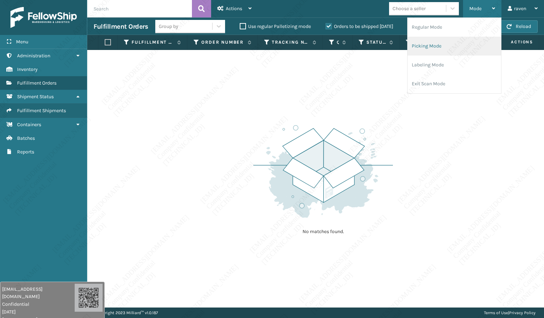
click at [448, 47] on li "Picking Mode" at bounding box center [455, 46] width 94 height 19
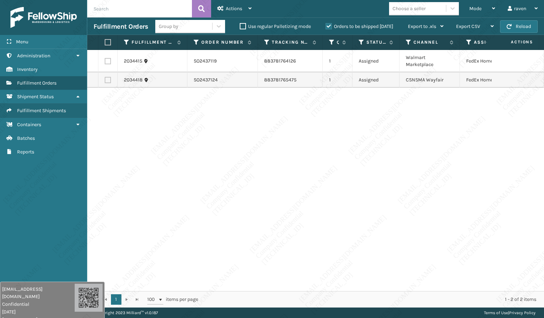
click at [104, 41] on th at bounding box center [107, 42] width 19 height 15
click at [111, 39] on th at bounding box center [107, 42] width 19 height 15
click at [109, 39] on label at bounding box center [107, 42] width 4 height 6
click at [105, 40] on input "checkbox" at bounding box center [105, 42] width 0 height 5
checkbox input "true"
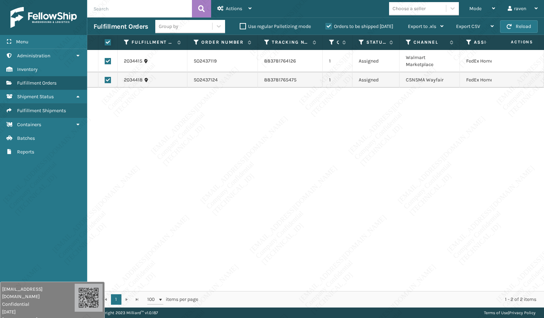
checkbox input "true"
click at [247, 6] on div "Actions" at bounding box center [235, 8] width 34 height 17
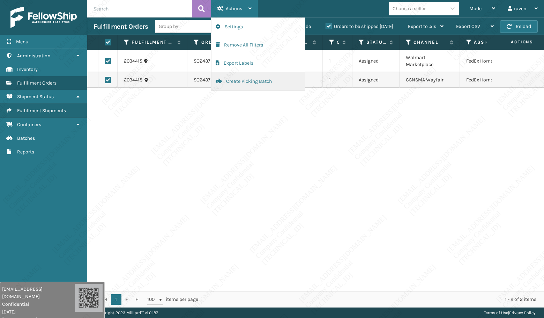
click at [229, 82] on button "Create Picking Batch" at bounding box center [259, 81] width 94 height 18
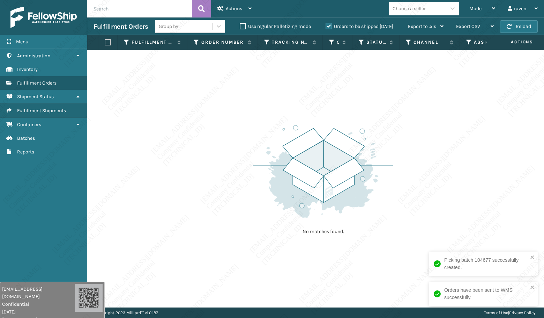
click at [233, 110] on div "No matches found." at bounding box center [315, 178] width 457 height 257
click at [473, 8] on span "Mode" at bounding box center [476, 9] width 12 height 6
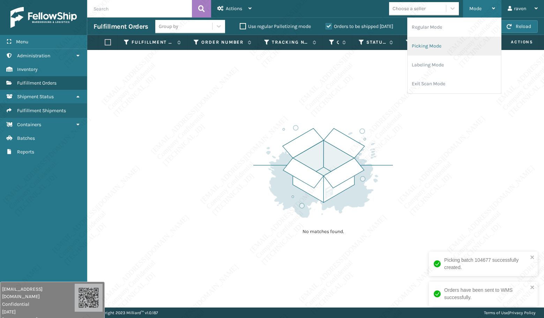
click at [452, 53] on li "Picking Mode" at bounding box center [455, 46] width 94 height 19
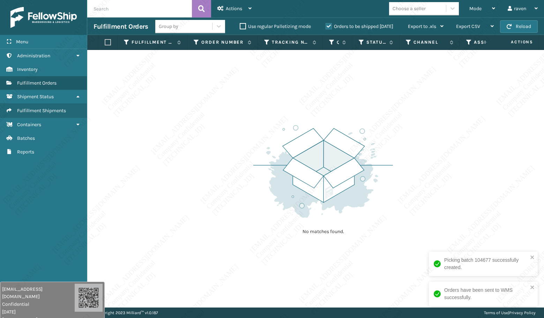
click at [425, 121] on div "No matches found." at bounding box center [315, 178] width 457 height 257
click at [90, 221] on div "No matches found." at bounding box center [315, 178] width 457 height 257
click at [167, 123] on div "No matches found." at bounding box center [315, 178] width 457 height 257
click at [416, 212] on div "No matches found." at bounding box center [315, 178] width 457 height 257
click at [465, 159] on div "No matches found." at bounding box center [315, 178] width 457 height 257
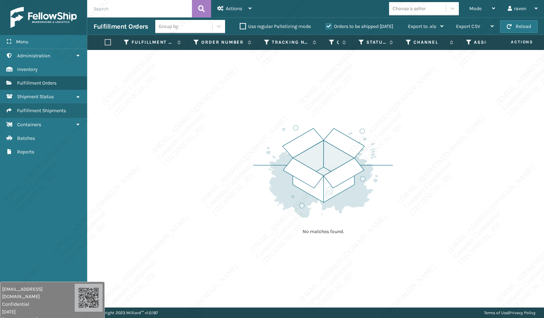
click at [462, 159] on div "No matches found." at bounding box center [315, 178] width 457 height 257
click at [435, 130] on div "No matches found." at bounding box center [315, 178] width 457 height 257
click at [397, 98] on div "No matches found." at bounding box center [315, 178] width 457 height 257
click at [505, 160] on div "No matches found." at bounding box center [315, 178] width 457 height 257
click at [467, 189] on div "No matches found." at bounding box center [315, 178] width 457 height 257
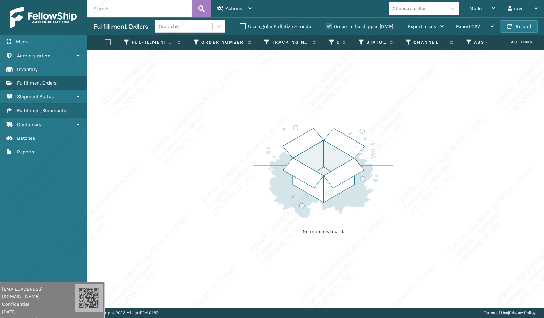
click at [455, 158] on div "No matches found." at bounding box center [315, 178] width 457 height 257
click at [469, 117] on div "No matches found." at bounding box center [315, 178] width 457 height 257
click at [467, 118] on div "No matches found." at bounding box center [315, 178] width 457 height 257
click at [469, 132] on div "No matches found." at bounding box center [315, 178] width 457 height 257
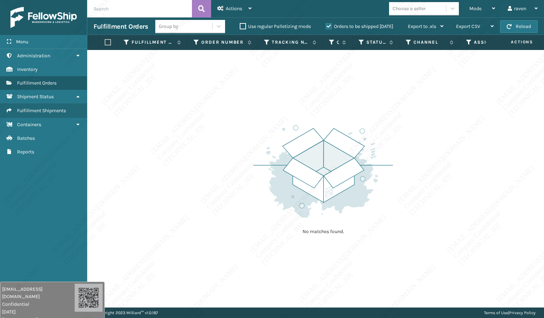
click at [465, 138] on div "No matches found." at bounding box center [315, 178] width 457 height 257
click at [498, 137] on div "No matches found." at bounding box center [315, 178] width 457 height 257
click at [471, 144] on div "No matches found." at bounding box center [315, 178] width 457 height 257
click at [508, 91] on div "No matches found." at bounding box center [315, 178] width 457 height 257
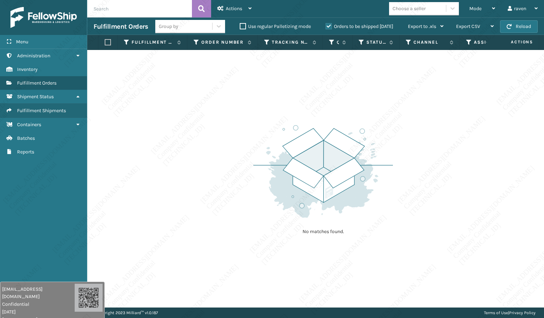
click at [541, 121] on div "No matches found." at bounding box center [315, 178] width 457 height 257
click at [475, 112] on div "No matches found." at bounding box center [315, 178] width 457 height 257
click at [447, 107] on div "No matches found." at bounding box center [315, 178] width 457 height 257
click at [434, 124] on div "No matches found." at bounding box center [315, 178] width 457 height 257
click at [412, 150] on div "No matches found." at bounding box center [315, 178] width 457 height 257
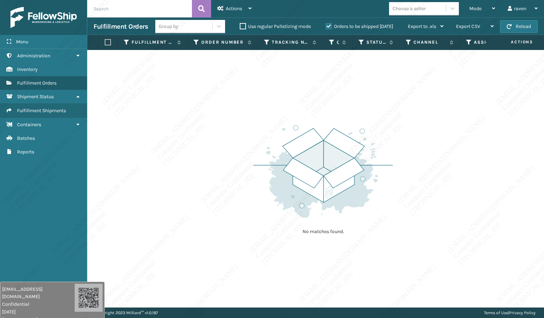
click at [521, 83] on div "No matches found." at bounding box center [315, 178] width 457 height 257
click at [527, 83] on div "No matches found." at bounding box center [315, 178] width 457 height 257
click at [526, 83] on div "No matches found." at bounding box center [315, 178] width 457 height 257
click at [527, 83] on div "No matches found." at bounding box center [315, 178] width 457 height 257
click at [438, 123] on div "No matches found." at bounding box center [315, 178] width 457 height 257
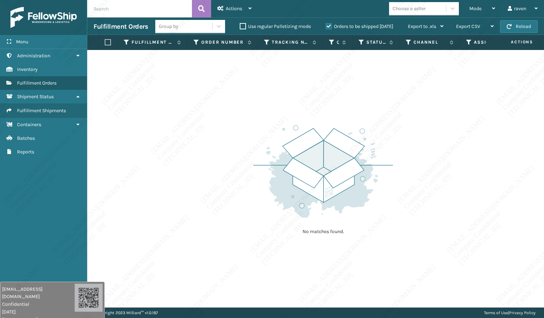
click at [439, 122] on div "No matches found." at bounding box center [315, 178] width 457 height 257
click at [440, 122] on div "No matches found." at bounding box center [315, 178] width 457 height 257
click at [442, 122] on div "No matches found." at bounding box center [315, 178] width 457 height 257
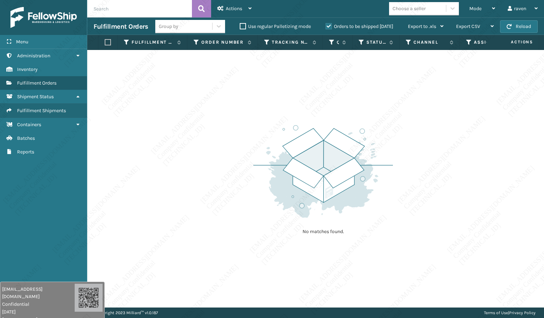
click at [442, 122] on div "No matches found." at bounding box center [315, 178] width 457 height 257
click at [442, 121] on div "No matches found." at bounding box center [315, 178] width 457 height 257
click at [399, 220] on div "No matches found." at bounding box center [315, 178] width 457 height 257
click at [415, 207] on div "No matches found." at bounding box center [315, 178] width 457 height 257
click at [412, 208] on div "No matches found." at bounding box center [315, 178] width 457 height 257
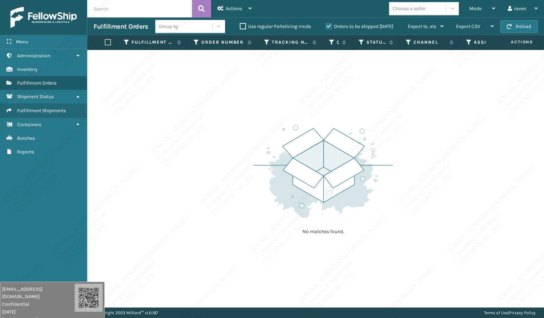
click at [388, 210] on img at bounding box center [323, 171] width 140 height 97
click at [384, 198] on img at bounding box center [323, 171] width 140 height 97
click at [384, 197] on img at bounding box center [323, 171] width 140 height 97
click at [363, 217] on img at bounding box center [323, 171] width 140 height 97
click at [364, 215] on img at bounding box center [323, 171] width 140 height 97
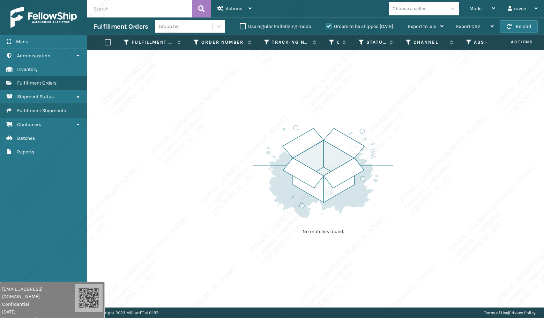
click at [364, 215] on img at bounding box center [323, 171] width 140 height 97
click at [364, 214] on img at bounding box center [323, 171] width 140 height 97
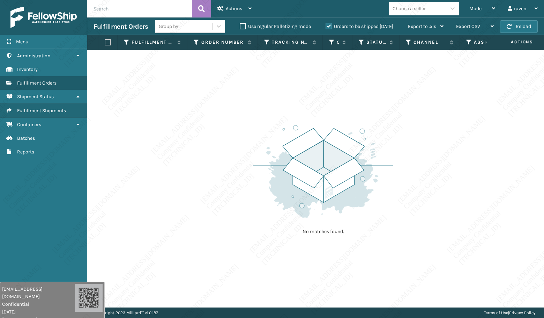
click at [356, 185] on img at bounding box center [323, 171] width 140 height 97
click at [273, 154] on img at bounding box center [323, 171] width 140 height 97
click at [106, 280] on div "No matches found." at bounding box center [315, 178] width 457 height 257
click at [68, 239] on div "Menu Batches Administration Batches Inventory Batches Fulfillment Orders Batche…" at bounding box center [43, 159] width 87 height 318
click at [475, 6] on span "Mode" at bounding box center [476, 9] width 12 height 6
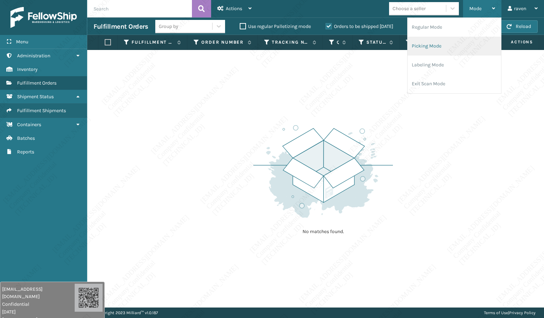
click at [427, 46] on li "Picking Mode" at bounding box center [455, 46] width 94 height 19
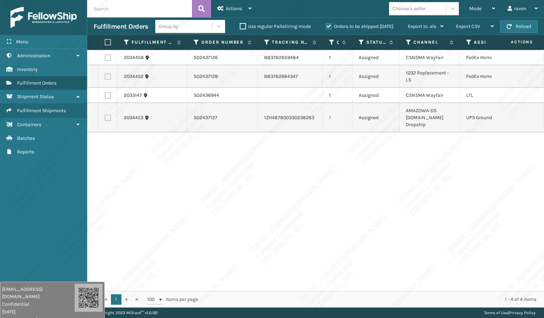
click at [432, 159] on div "2034458 SO2437126 883782659484 1 Assigned CSNSMA Wayfair FedEx Home Delivery 20…" at bounding box center [315, 170] width 457 height 241
click at [110, 58] on label at bounding box center [108, 57] width 6 height 6
click at [105, 58] on input "checkbox" at bounding box center [105, 56] width 0 height 5
checkbox input "true"
click at [110, 78] on label at bounding box center [108, 76] width 6 height 6
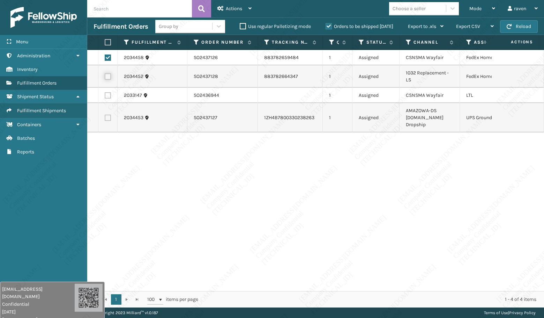
click at [105, 78] on input "checkbox" at bounding box center [105, 75] width 0 height 5
checkbox input "true"
drag, startPoint x: 243, startPoint y: 6, endPoint x: 249, endPoint y: 11, distance: 8.2
click at [243, 6] on div "Actions" at bounding box center [235, 8] width 34 height 17
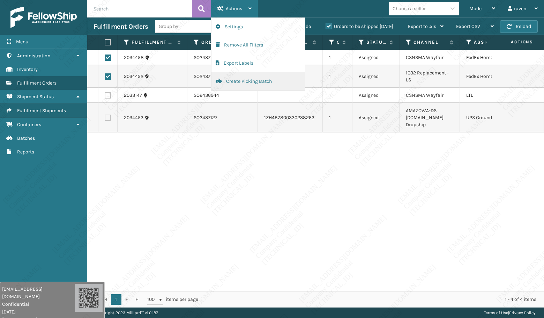
click at [259, 79] on button "Create Picking Batch" at bounding box center [259, 81] width 94 height 18
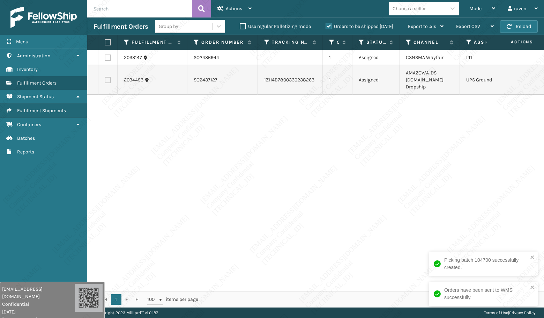
click at [105, 80] on td at bounding box center [107, 79] width 19 height 29
click at [108, 80] on label at bounding box center [108, 80] width 6 height 6
click at [105, 80] on input "checkbox" at bounding box center [105, 79] width 0 height 5
checkbox input "true"
click at [233, 7] on span "Actions" at bounding box center [234, 9] width 16 height 6
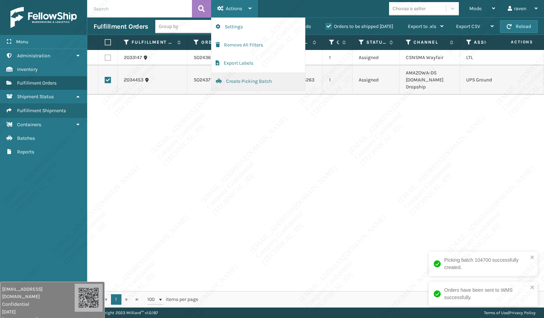
click at [238, 83] on button "Create Picking Batch" at bounding box center [259, 81] width 94 height 18
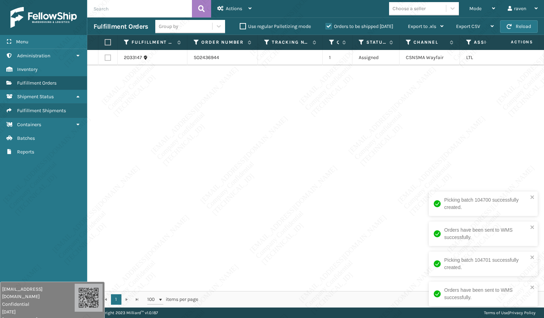
click at [257, 103] on div "2033147 SO2436944 1 Assigned CSNSMA Wayfair LTL" at bounding box center [315, 170] width 457 height 241
copy td "SO2436944"
drag, startPoint x: 207, startPoint y: 59, endPoint x: 194, endPoint y: 60, distance: 12.3
click at [194, 60] on td "SO2436944" at bounding box center [222, 57] width 71 height 15
click at [224, 185] on div "2033147 SO2436944 1 Assigned CSNSMA Wayfair LTL" at bounding box center [315, 170] width 457 height 241
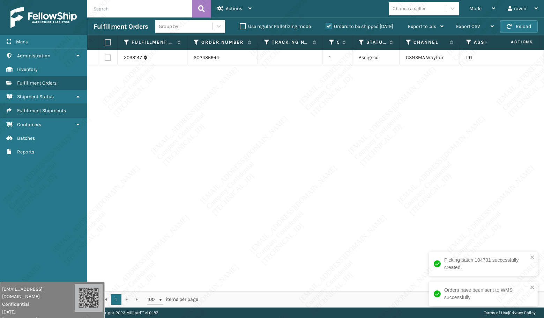
click at [109, 40] on label at bounding box center [107, 42] width 4 height 6
click at [105, 40] on input "checkbox" at bounding box center [105, 42] width 0 height 5
checkbox input "true"
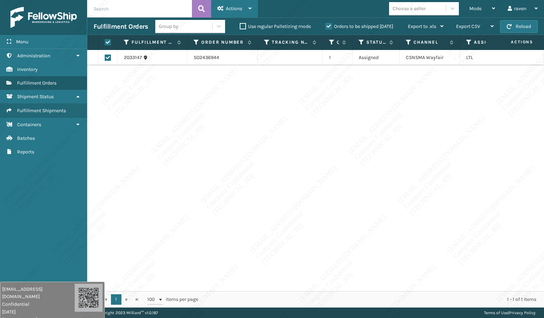
click at [245, 6] on div "Actions" at bounding box center [235, 8] width 34 height 17
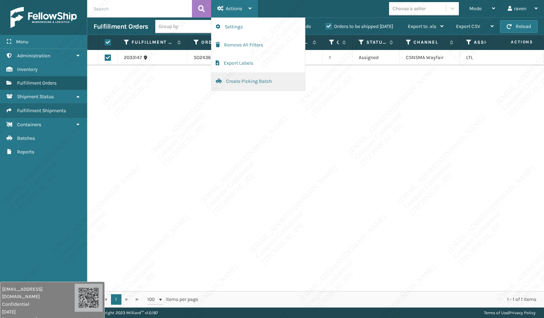
click at [242, 80] on button "Create Picking Batch" at bounding box center [259, 81] width 94 height 18
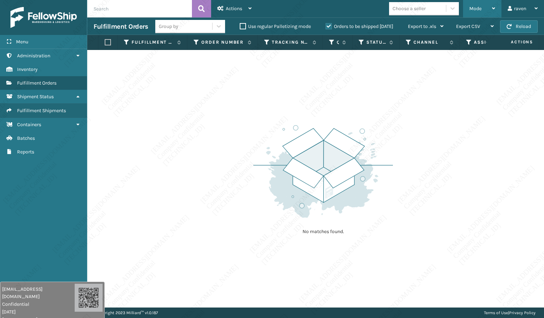
click at [473, 7] on span "Mode" at bounding box center [476, 9] width 12 height 6
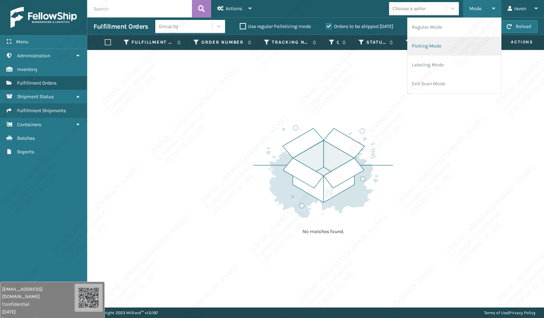
click at [442, 38] on li "Picking Mode" at bounding box center [455, 46] width 94 height 19
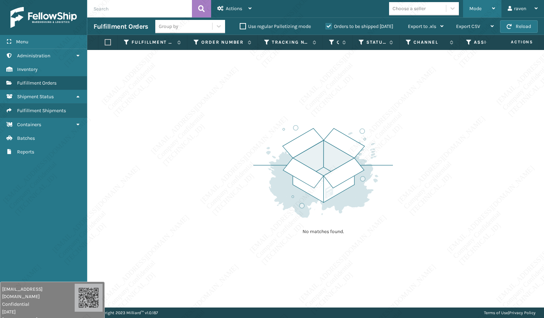
click at [476, 10] on span "Mode" at bounding box center [476, 9] width 12 height 6
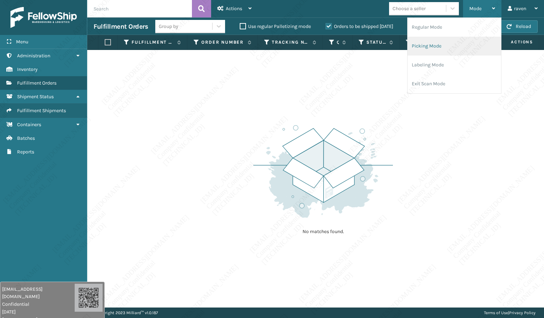
click at [442, 41] on li "Picking Mode" at bounding box center [455, 46] width 94 height 19
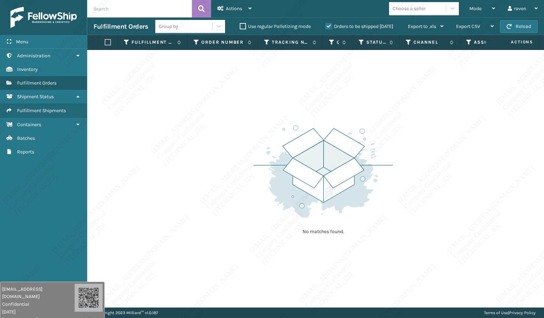
click at [420, 121] on div "No matches found." at bounding box center [315, 178] width 457 height 257
drag, startPoint x: 207, startPoint y: 126, endPoint x: 305, endPoint y: 66, distance: 115.3
click at [209, 126] on div "No matches found." at bounding box center [315, 178] width 457 height 257
click at [488, 5] on div "Mode" at bounding box center [483, 8] width 26 height 17
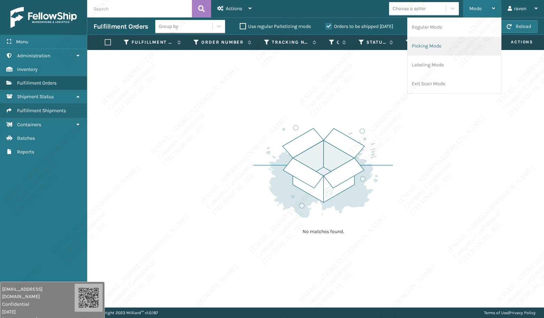
click at [444, 47] on li "Picking Mode" at bounding box center [455, 46] width 94 height 19
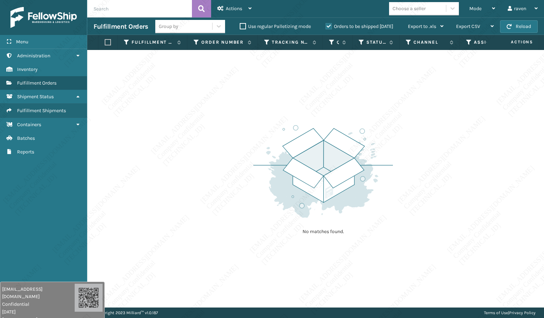
drag, startPoint x: 469, startPoint y: 222, endPoint x: 473, endPoint y: 225, distance: 4.3
click at [471, 224] on div "No matches found." at bounding box center [315, 178] width 457 height 257
click at [434, 221] on div "No matches found." at bounding box center [315, 178] width 457 height 257
click at [421, 218] on div "No matches found." at bounding box center [315, 178] width 457 height 257
click at [429, 218] on div "No matches found." at bounding box center [315, 178] width 457 height 257
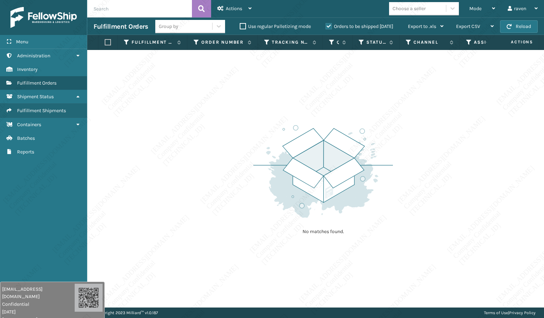
click at [429, 218] on div "No matches found." at bounding box center [315, 178] width 457 height 257
click at [443, 132] on div "No matches found." at bounding box center [315, 178] width 457 height 257
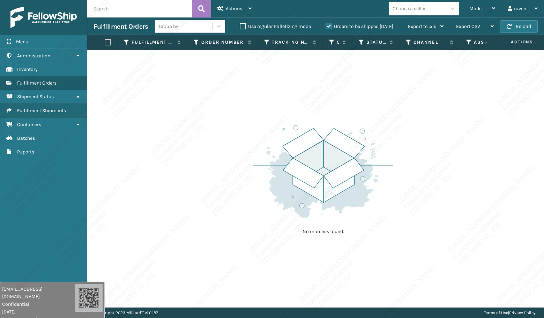
click at [448, 134] on div "No matches found." at bounding box center [315, 178] width 457 height 257
click at [448, 133] on div "No matches found." at bounding box center [315, 178] width 457 height 257
click at [448, 132] on div "No matches found." at bounding box center [315, 178] width 457 height 257
click at [448, 130] on div "No matches found." at bounding box center [315, 178] width 457 height 257
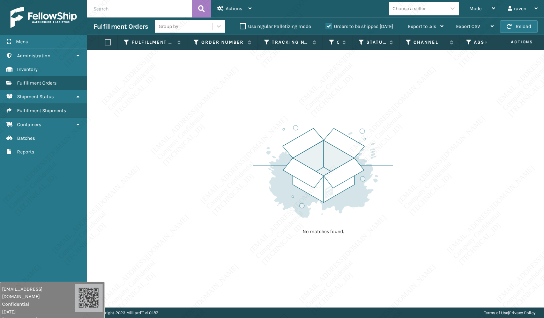
click at [450, 121] on div "No matches found." at bounding box center [315, 178] width 457 height 257
click at [451, 112] on div "No matches found." at bounding box center [315, 178] width 457 height 257
click at [451, 110] on div "No matches found." at bounding box center [315, 178] width 457 height 257
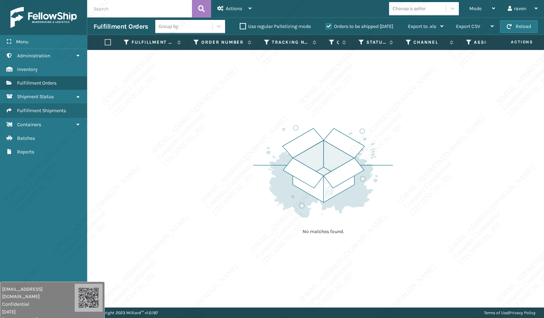
click at [451, 110] on div "No matches found." at bounding box center [315, 178] width 457 height 257
click at [451, 109] on div "No matches found." at bounding box center [315, 178] width 457 height 257
click at [454, 121] on div "No matches found." at bounding box center [315, 178] width 457 height 257
click at [534, 165] on div "No matches found." at bounding box center [315, 178] width 457 height 257
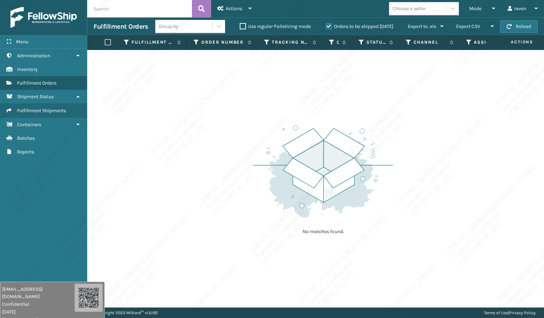
drag, startPoint x: 449, startPoint y: 114, endPoint x: 447, endPoint y: 96, distance: 18.2
click at [447, 113] on div "No matches found." at bounding box center [315, 178] width 457 height 257
click at [486, 13] on div "Mode" at bounding box center [483, 8] width 26 height 17
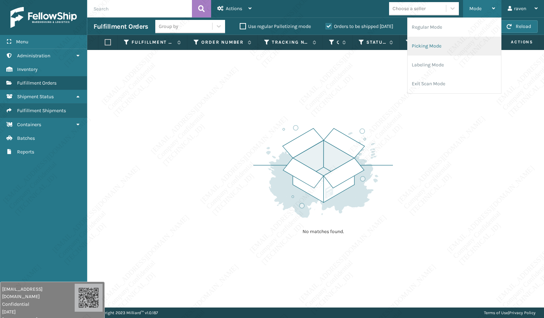
click at [434, 46] on li "Picking Mode" at bounding box center [455, 46] width 94 height 19
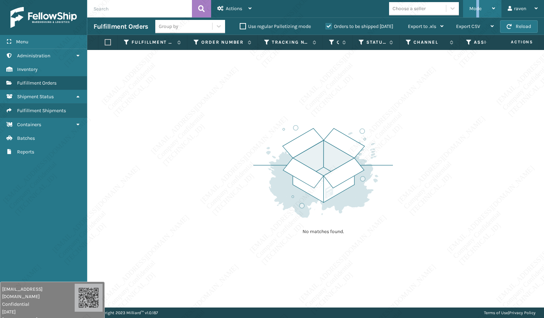
click at [479, 12] on div "Mode" at bounding box center [483, 8] width 26 height 17
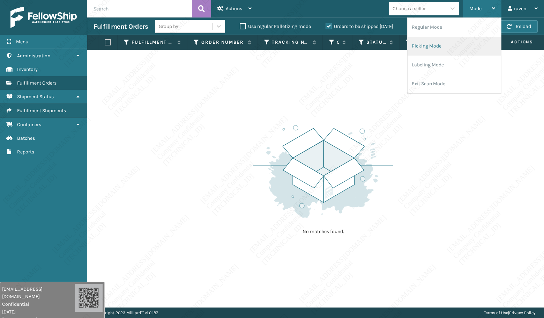
click at [454, 53] on li "Picking Mode" at bounding box center [455, 46] width 94 height 19
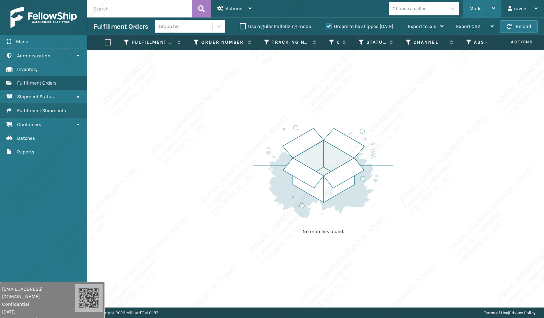
click at [484, 8] on div "Mode" at bounding box center [483, 8] width 26 height 17
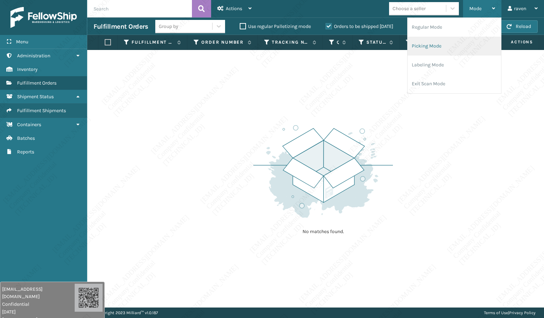
click at [433, 44] on li "Picking Mode" at bounding box center [455, 46] width 94 height 19
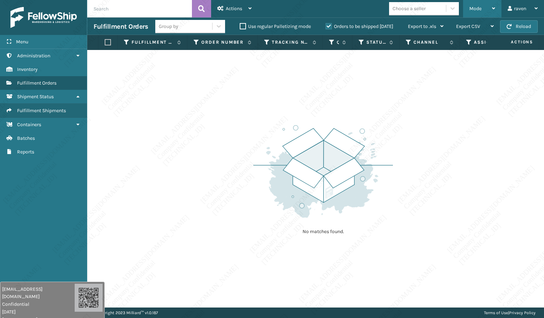
click at [468, 7] on div "Mode Regular Mode Picking Mode Labeling Mode Exit Scan Mode" at bounding box center [482, 8] width 38 height 17
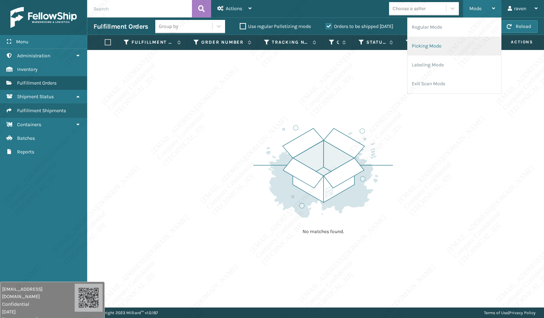
click at [450, 43] on li "Picking Mode" at bounding box center [455, 46] width 94 height 19
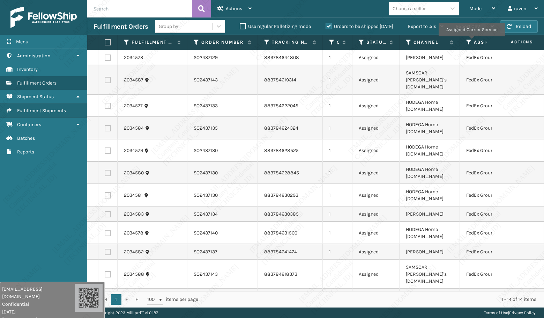
click at [470, 42] on icon at bounding box center [469, 42] width 6 height 6
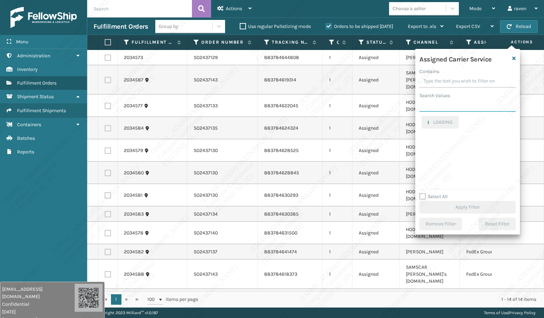
click at [457, 110] on input "Search Values" at bounding box center [468, 105] width 96 height 13
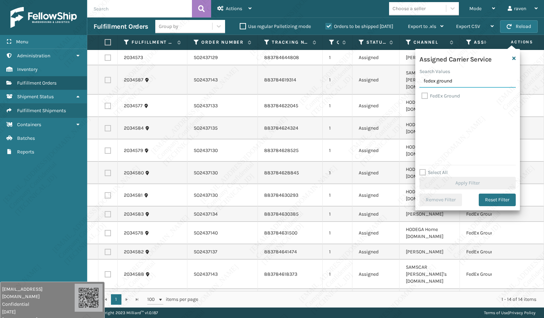
type input "fedex ground"
click at [445, 97] on label "FedEx Ground" at bounding box center [441, 96] width 38 height 6
click at [422, 96] on input "FedEx Ground" at bounding box center [422, 94] width 0 height 5
checkbox input "true"
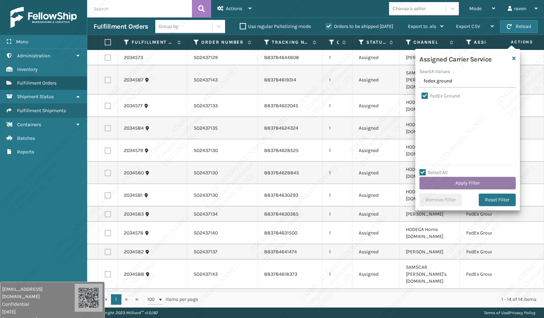
click at [477, 180] on button "Apply Filter" at bounding box center [468, 183] width 96 height 13
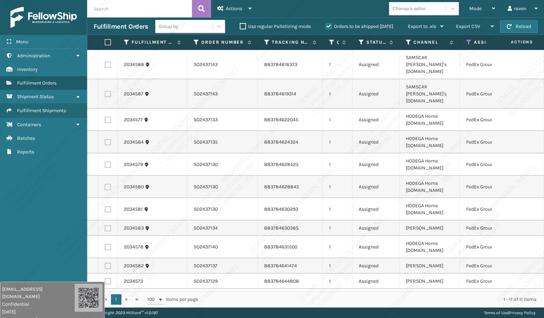
click at [108, 44] on label at bounding box center [107, 42] width 4 height 6
click at [105, 44] on input "checkbox" at bounding box center [105, 42] width 0 height 5
checkbox input "true"
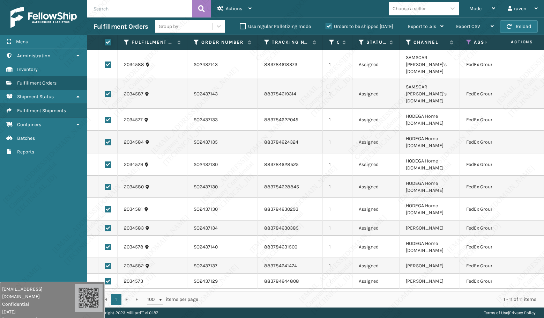
checkbox input "true"
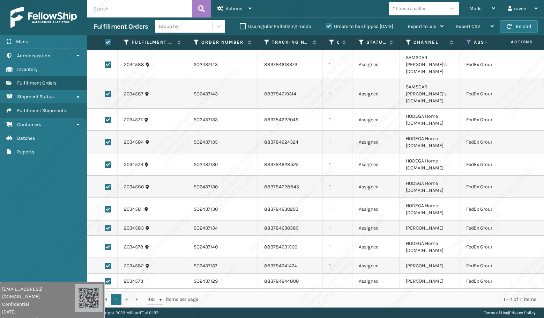
checkbox input "true"
click at [236, 9] on span "Actions" at bounding box center [234, 9] width 16 height 6
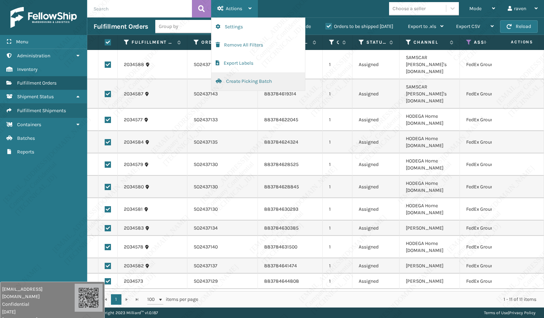
click at [234, 85] on button "Create Picking Batch" at bounding box center [259, 81] width 94 height 18
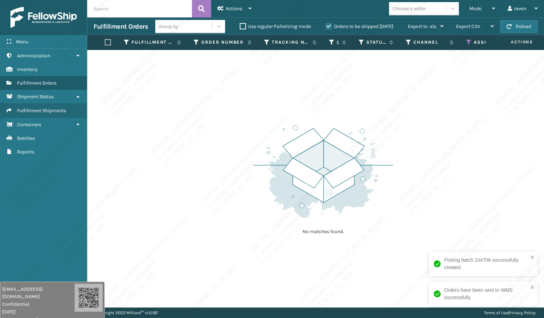
click at [469, 43] on icon at bounding box center [469, 42] width 6 height 6
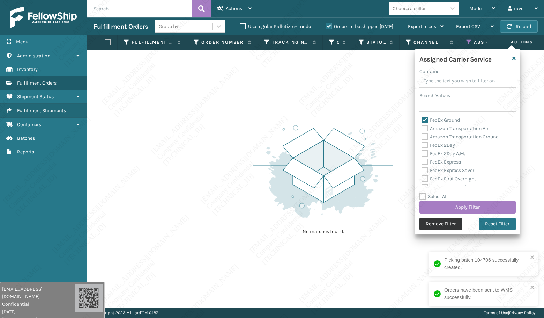
click at [456, 222] on button "Remove Filter" at bounding box center [441, 224] width 43 height 13
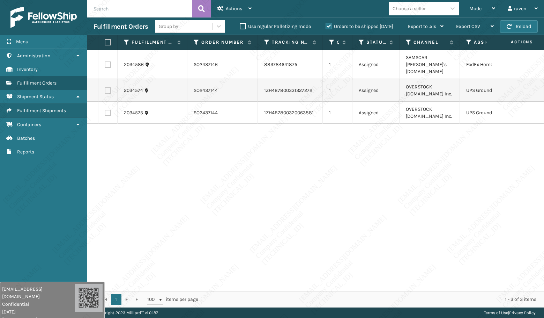
click at [110, 87] on label at bounding box center [108, 90] width 6 height 6
click at [105, 87] on input "checkbox" at bounding box center [105, 89] width 0 height 5
checkbox input "true"
click at [107, 110] on label at bounding box center [108, 113] width 6 height 6
click at [105, 110] on input "checkbox" at bounding box center [105, 112] width 0 height 5
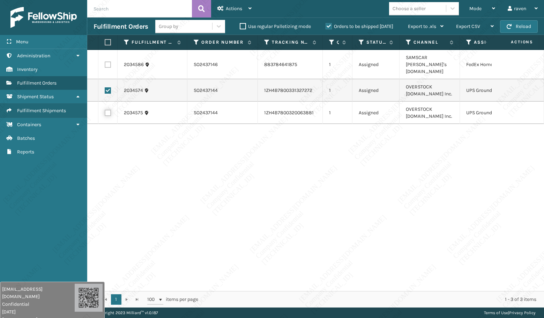
checkbox input "true"
click at [228, 5] on div "Actions" at bounding box center [235, 8] width 34 height 17
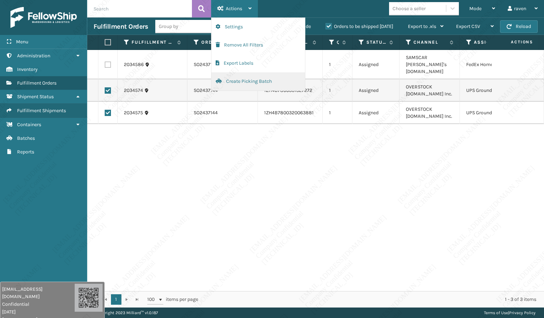
click at [244, 81] on button "Create Picking Batch" at bounding box center [259, 81] width 94 height 18
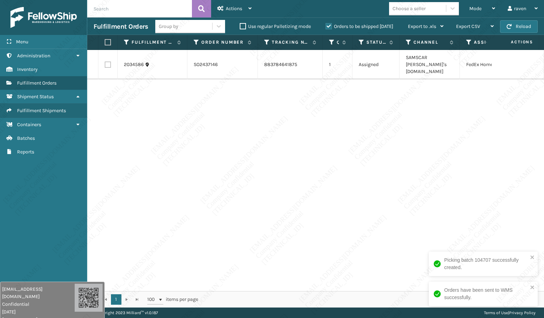
click at [401, 120] on div "2034586 SO2437146 883784641875 1 Assigned SAMSCAR [PERSON_NAME]'s [DOMAIN_NAME]…" at bounding box center [315, 170] width 457 height 241
click at [106, 41] on label at bounding box center [107, 42] width 4 height 6
click at [105, 41] on input "checkbox" at bounding box center [105, 42] width 0 height 5
checkbox input "true"
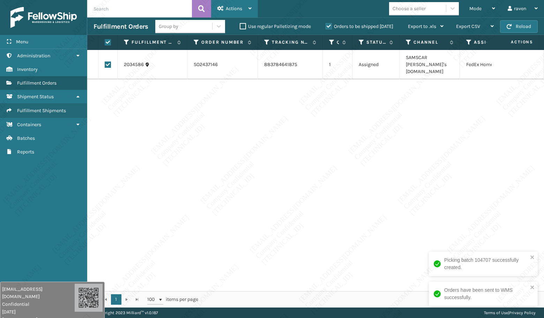
click at [242, 6] on span "Actions" at bounding box center [234, 9] width 16 height 6
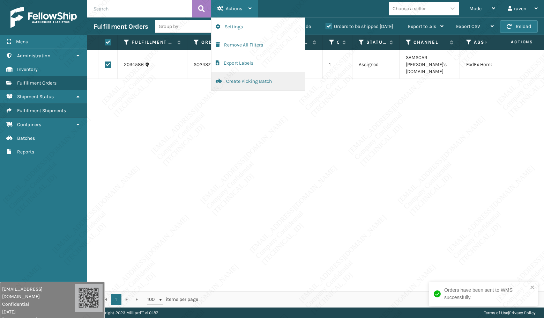
click at [261, 82] on button "Create Picking Batch" at bounding box center [259, 81] width 94 height 18
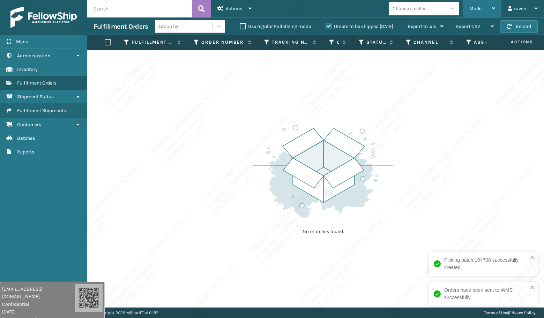
click at [478, 8] on span "Mode" at bounding box center [476, 9] width 12 height 6
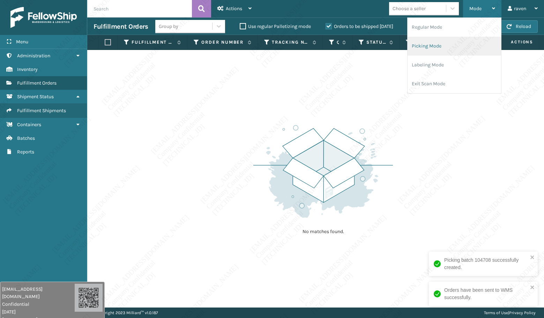
click at [446, 46] on li "Picking Mode" at bounding box center [455, 46] width 94 height 19
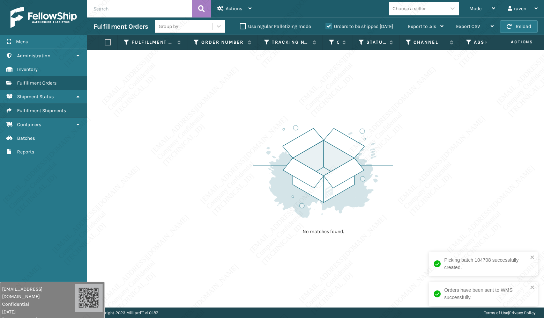
click at [149, 8] on input "text" at bounding box center [139, 8] width 105 height 17
paste input "SO2436364"
type input "SO2436364"
click at [479, 6] on span "Mode" at bounding box center [476, 9] width 12 height 6
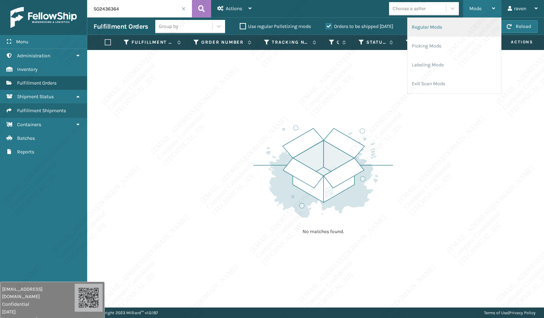
click at [447, 28] on li "Regular Mode" at bounding box center [455, 27] width 94 height 19
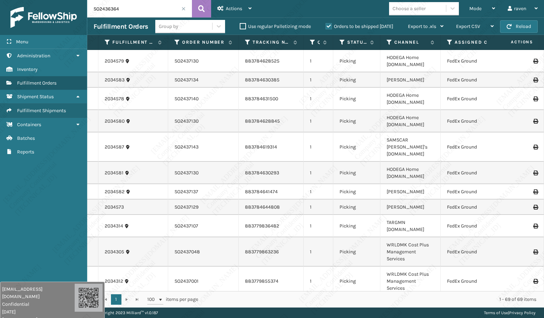
click at [141, 12] on input "SO2436364" at bounding box center [139, 8] width 105 height 17
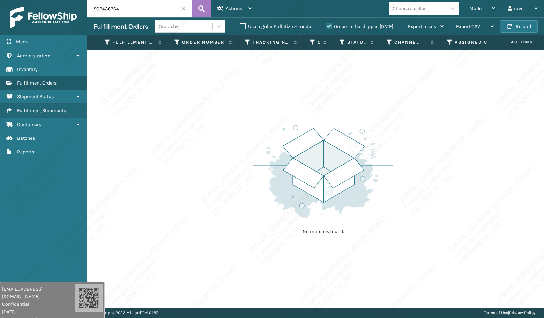
click at [168, 98] on div "No matches found." at bounding box center [315, 178] width 457 height 257
click at [184, 8] on span at bounding box center [184, 9] width 4 height 4
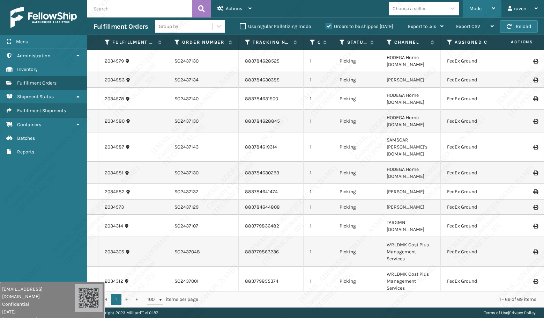
click at [472, 10] on span "Mode" at bounding box center [476, 9] width 12 height 6
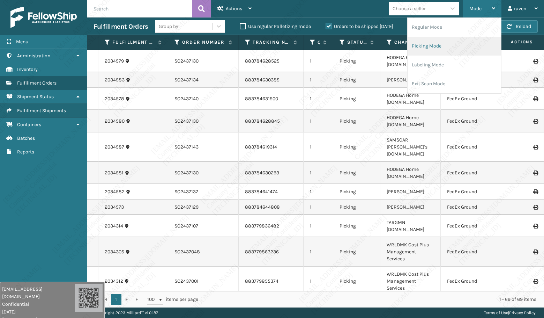
click at [460, 43] on li "Picking Mode" at bounding box center [455, 46] width 94 height 19
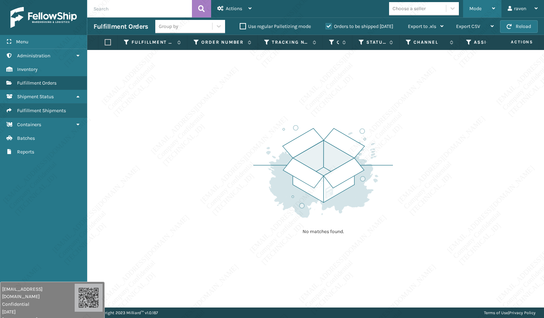
click at [477, 7] on span "Mode" at bounding box center [476, 9] width 12 height 6
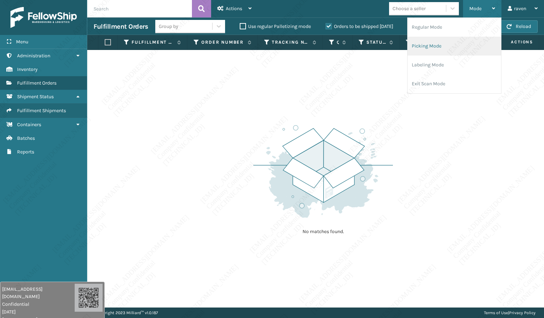
click at [435, 40] on li "Picking Mode" at bounding box center [455, 46] width 94 height 19
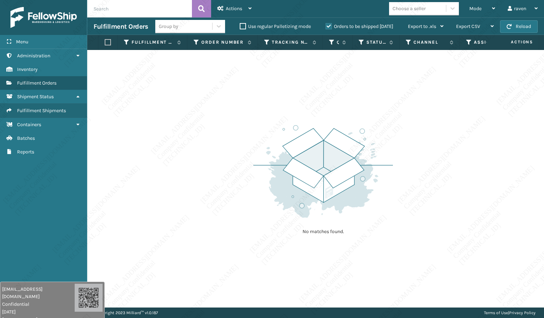
click at [444, 136] on div "No matches found." at bounding box center [315, 178] width 457 height 257
click at [208, 101] on div "No matches found." at bounding box center [315, 178] width 457 height 257
drag, startPoint x: 248, startPoint y: 95, endPoint x: 414, endPoint y: 23, distance: 181.4
click at [252, 93] on div "No matches found." at bounding box center [315, 178] width 457 height 257
click at [470, 7] on span "Mode" at bounding box center [476, 9] width 12 height 6
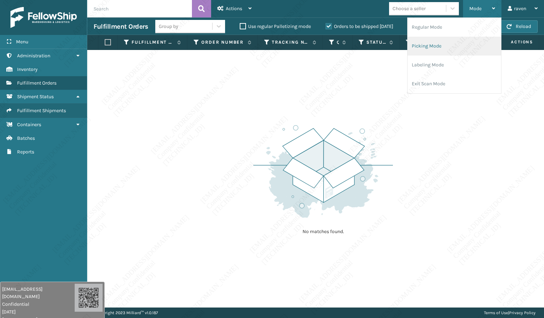
click at [451, 41] on li "Picking Mode" at bounding box center [455, 46] width 94 height 19
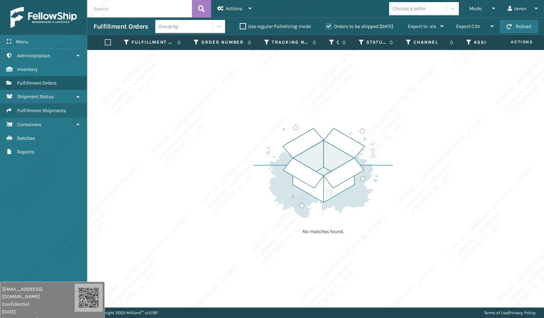
click at [429, 109] on div "No matches found." at bounding box center [315, 178] width 457 height 257
click at [483, 8] on div "Mode" at bounding box center [483, 8] width 26 height 17
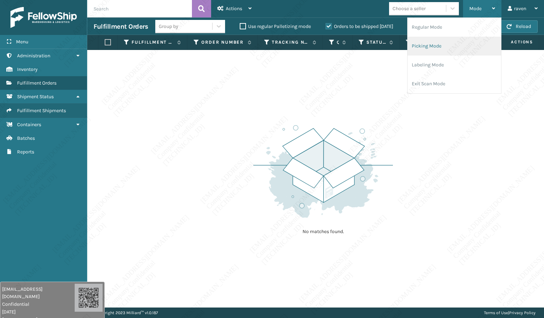
click at [445, 41] on li "Picking Mode" at bounding box center [455, 46] width 94 height 19
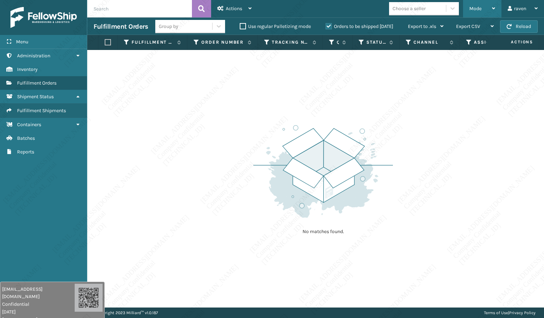
click at [487, 7] on div "Mode" at bounding box center [483, 8] width 26 height 17
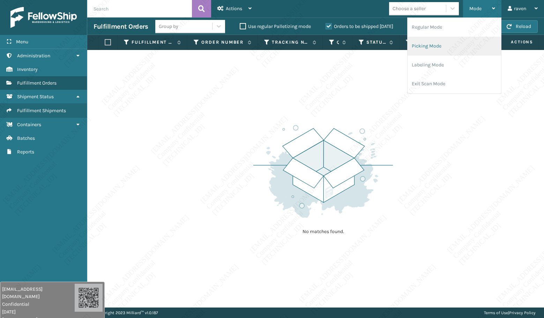
click at [450, 43] on li "Picking Mode" at bounding box center [455, 46] width 94 height 19
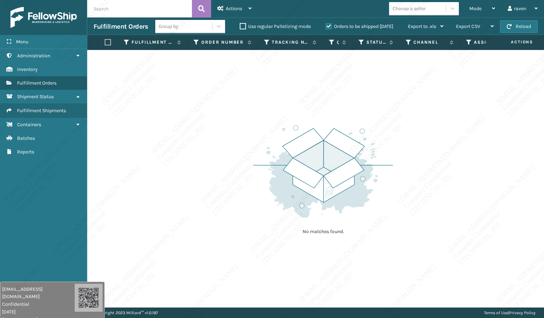
click at [266, 151] on img at bounding box center [323, 171] width 140 height 97
click at [474, 4] on div "Mode" at bounding box center [483, 8] width 26 height 17
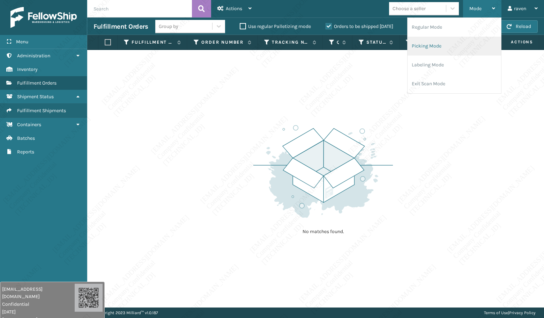
click at [448, 49] on li "Picking Mode" at bounding box center [455, 46] width 94 height 19
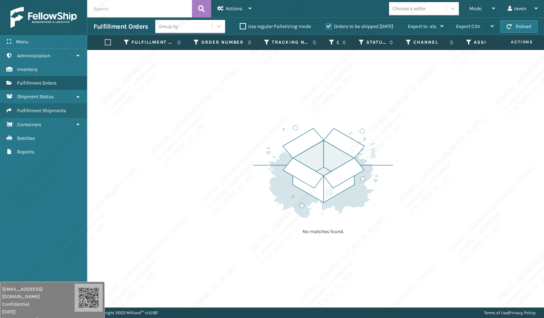
click at [455, 138] on div "No matches found." at bounding box center [315, 178] width 457 height 257
click at [404, 221] on div "No matches found." at bounding box center [315, 178] width 457 height 257
click at [477, 7] on span "Mode" at bounding box center [476, 9] width 12 height 6
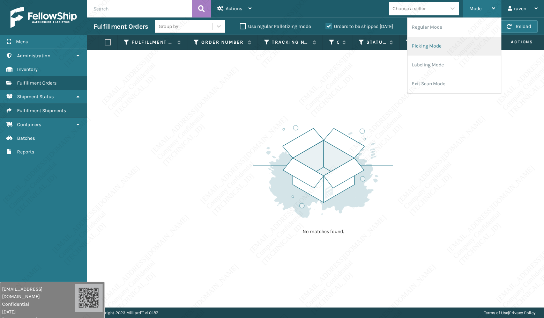
click at [456, 45] on li "Picking Mode" at bounding box center [455, 46] width 94 height 19
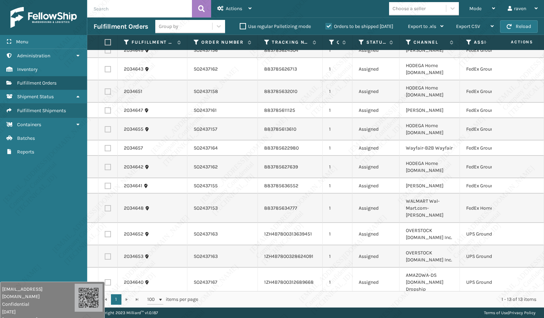
scroll to position [34, 0]
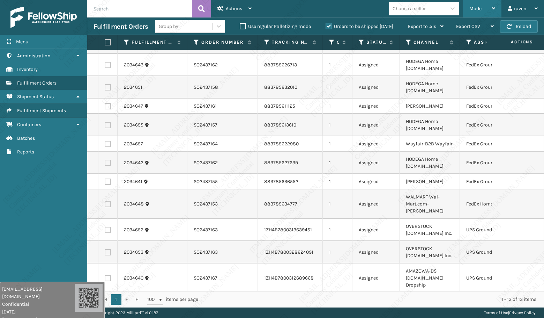
drag, startPoint x: 468, startPoint y: 6, endPoint x: 462, endPoint y: 16, distance: 12.1
click at [468, 6] on div "Mode Regular Mode Picking Mode Labeling Mode Exit Scan Mode" at bounding box center [482, 8] width 38 height 17
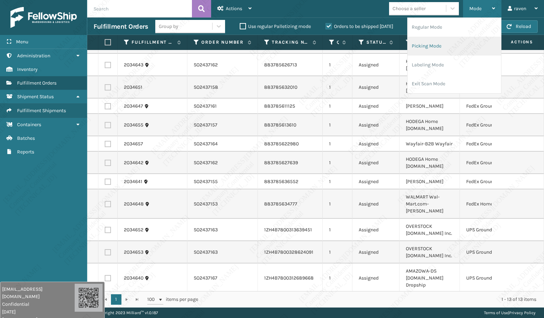
click at [451, 46] on li "Picking Mode" at bounding box center [455, 46] width 94 height 19
